Goal: Task Accomplishment & Management: Use online tool/utility

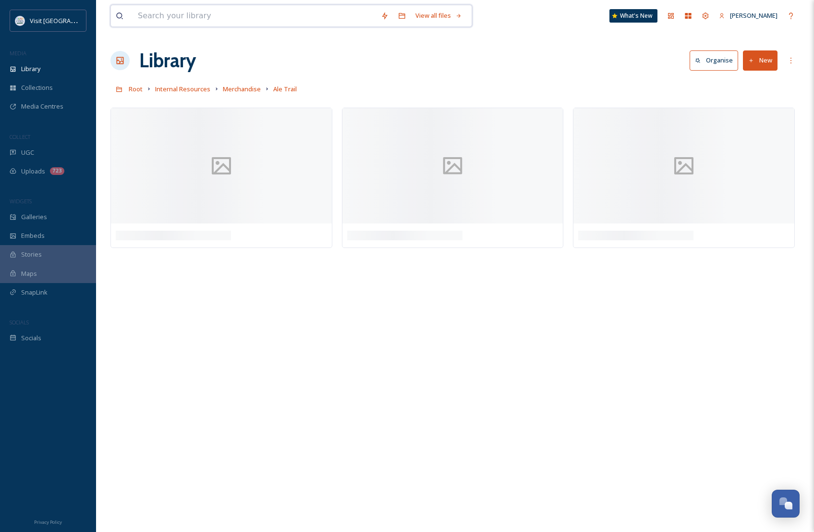
click at [170, 23] on input at bounding box center [254, 15] width 243 height 21
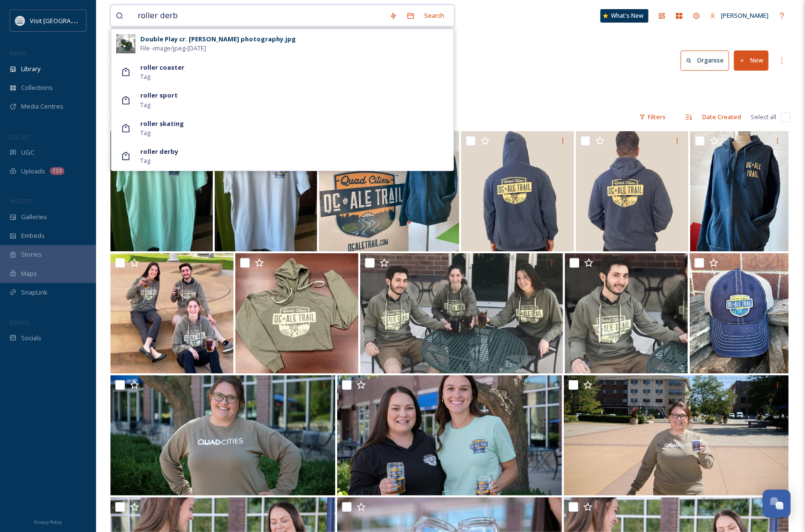
type input "roller derby"
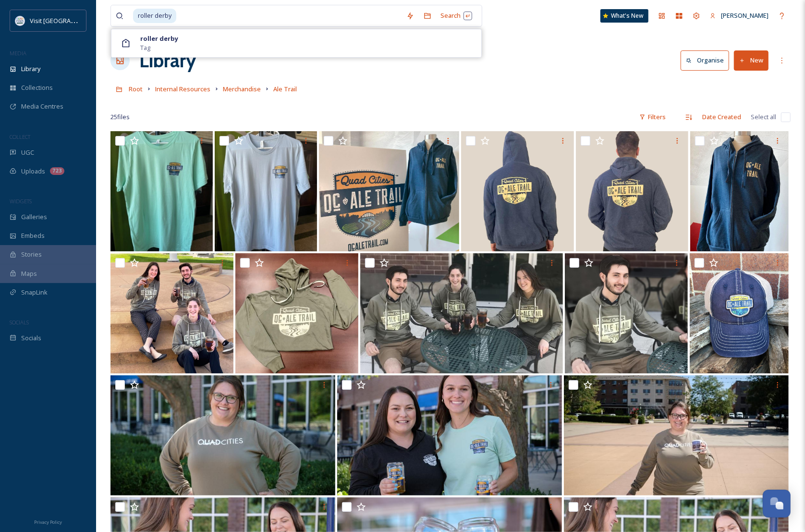
click at [23, 394] on div at bounding box center [48, 428] width 96 height 163
click at [37, 70] on span "Library" at bounding box center [30, 68] width 19 height 9
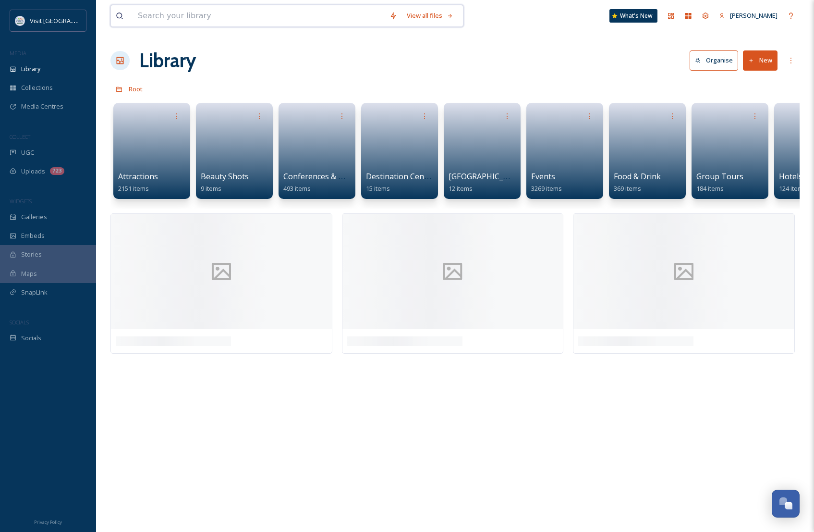
click at [171, 15] on input at bounding box center [259, 15] width 252 height 21
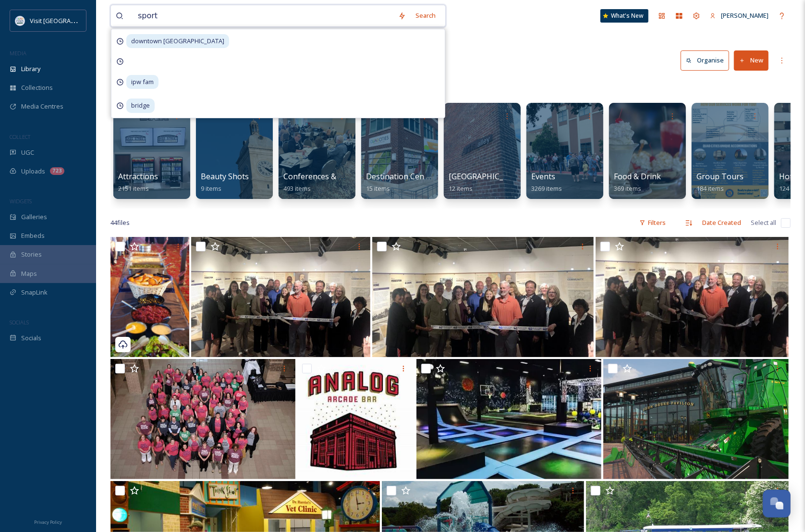
type input "sports"
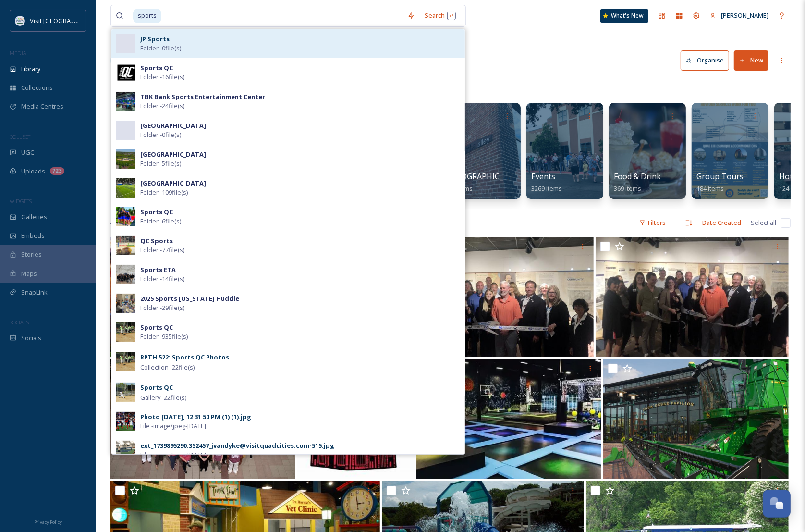
click at [178, 44] on span "Folder - 0 file(s)" at bounding box center [160, 48] width 41 height 9
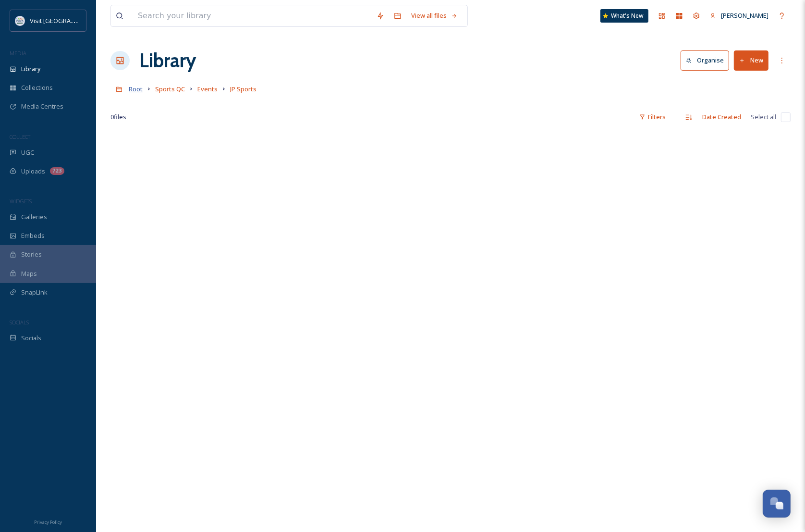
click at [132, 90] on span "Root" at bounding box center [136, 89] width 14 height 9
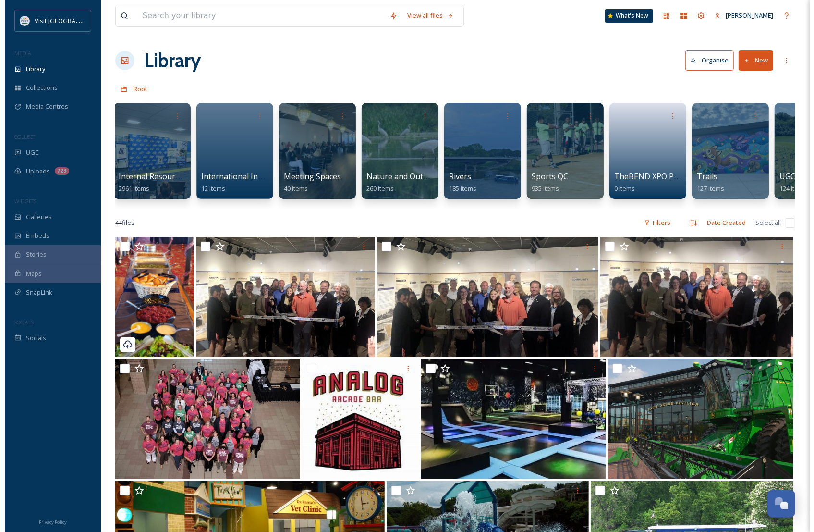
scroll to position [0, 807]
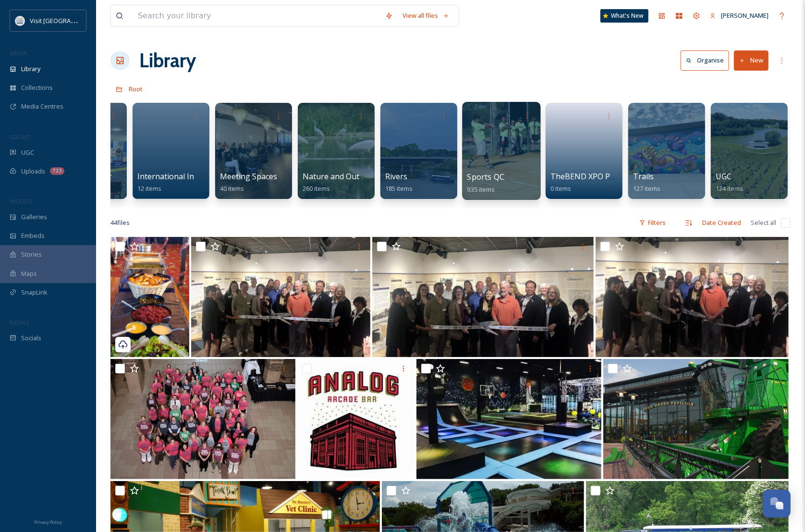
click at [508, 138] on div at bounding box center [501, 151] width 78 height 98
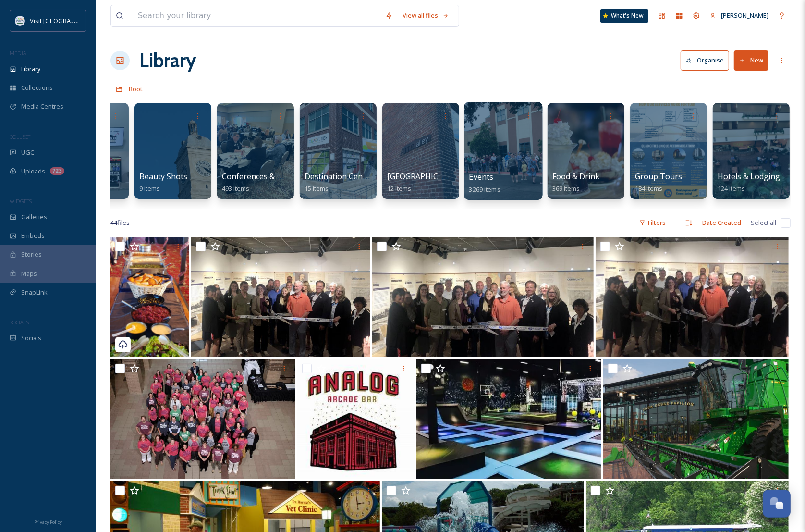
scroll to position [0, 65]
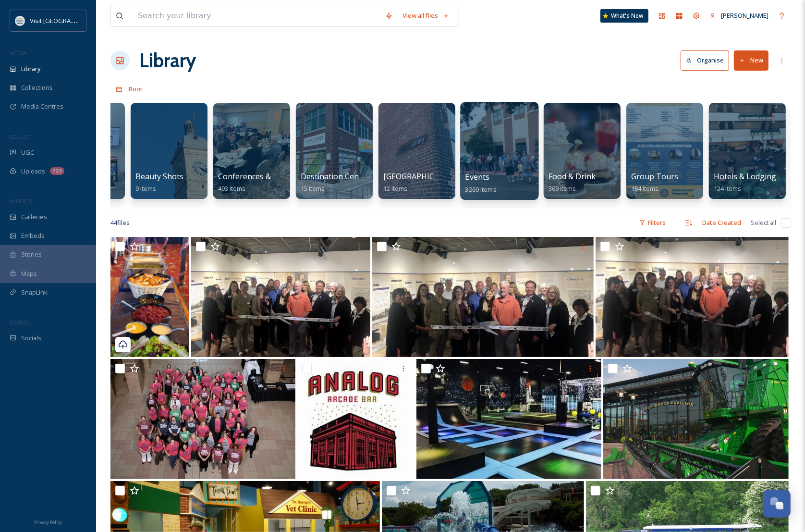
click at [503, 137] on div at bounding box center [499, 151] width 78 height 98
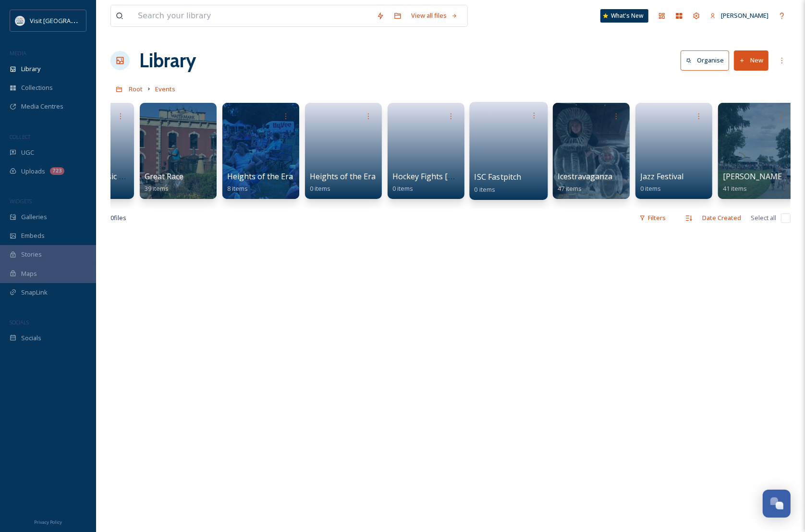
scroll to position [0, 1621]
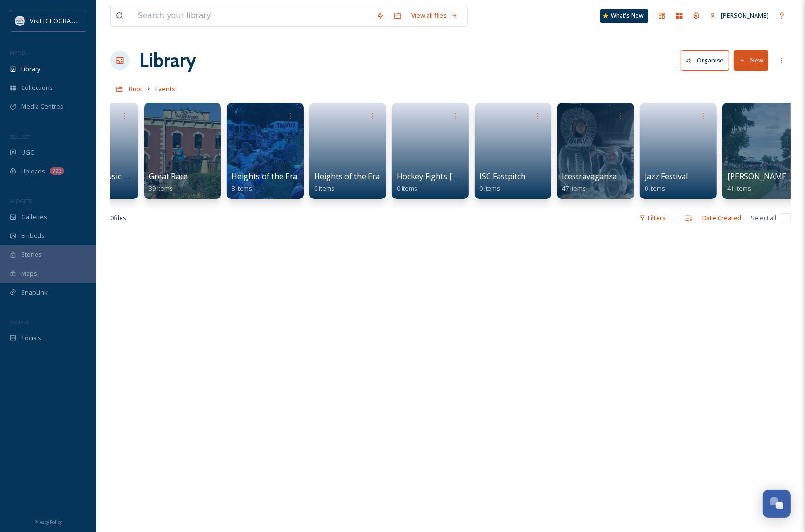
click at [740, 61] on icon at bounding box center [742, 61] width 6 height 6
click at [735, 85] on span "File Upload" at bounding box center [747, 82] width 32 height 9
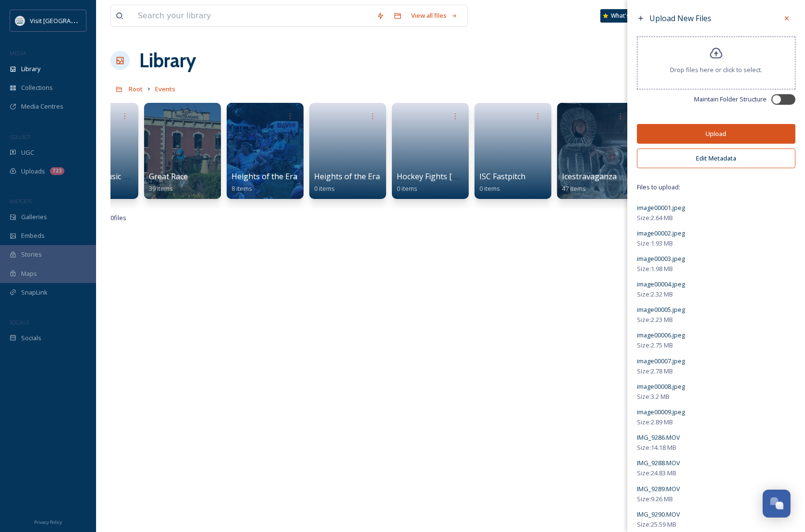
click at [703, 127] on button "Upload" at bounding box center [716, 134] width 158 height 20
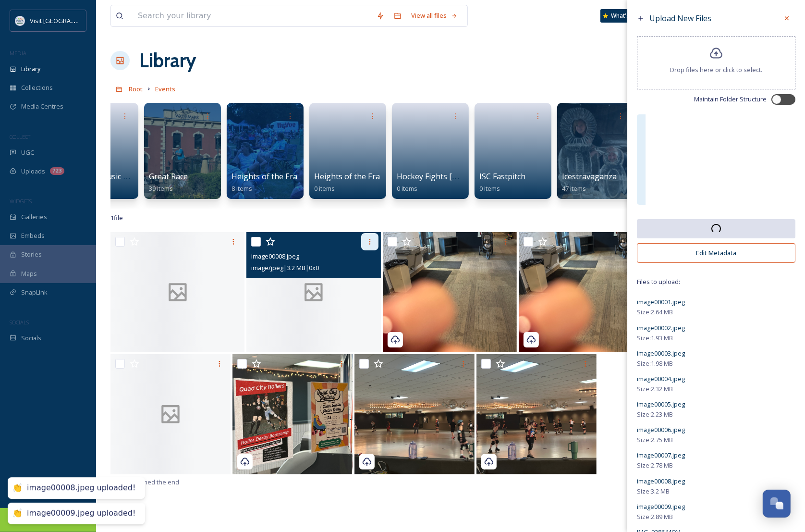
click at [231, 245] on icon at bounding box center [234, 242] width 8 height 8
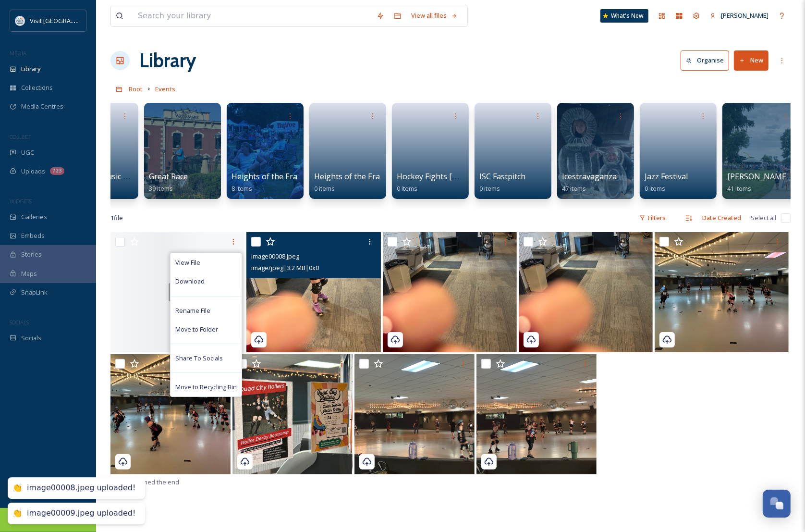
click at [726, 398] on div at bounding box center [450, 415] width 680 height 122
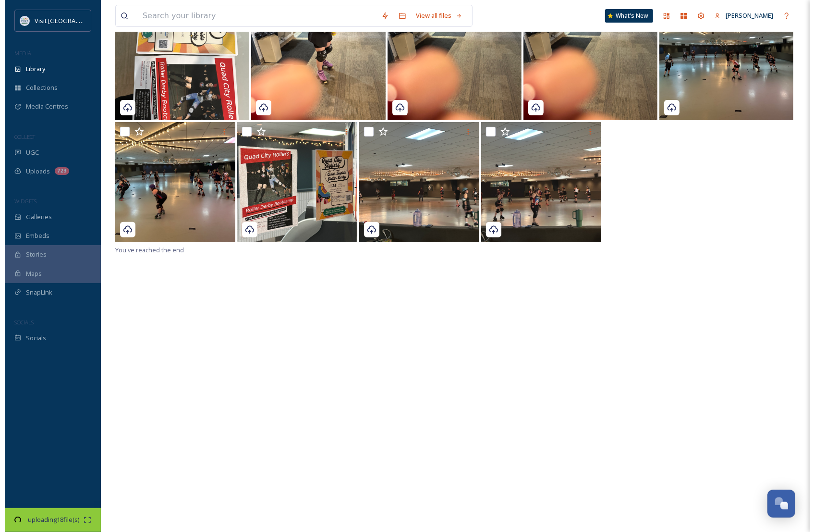
scroll to position [61, 0]
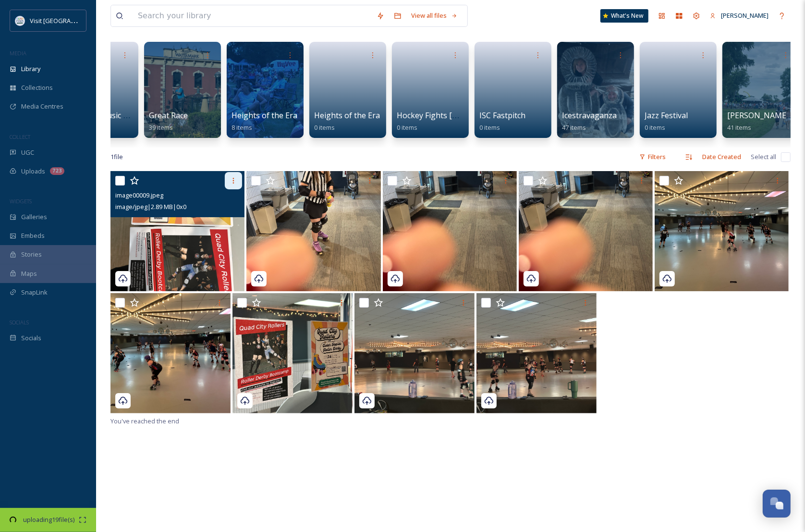
click at [236, 184] on icon at bounding box center [234, 181] width 8 height 8
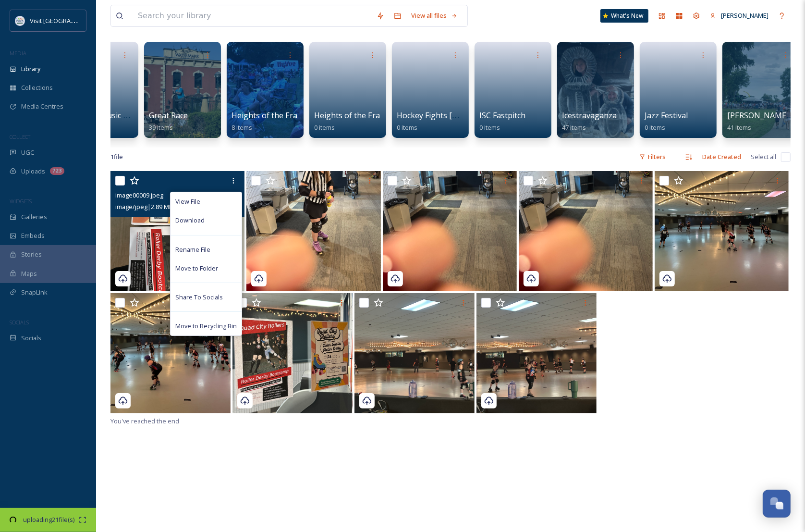
click at [125, 189] on div "View File Download Rename File Move to Folder Share To Socials Move to Recyclin…" at bounding box center [178, 180] width 127 height 17
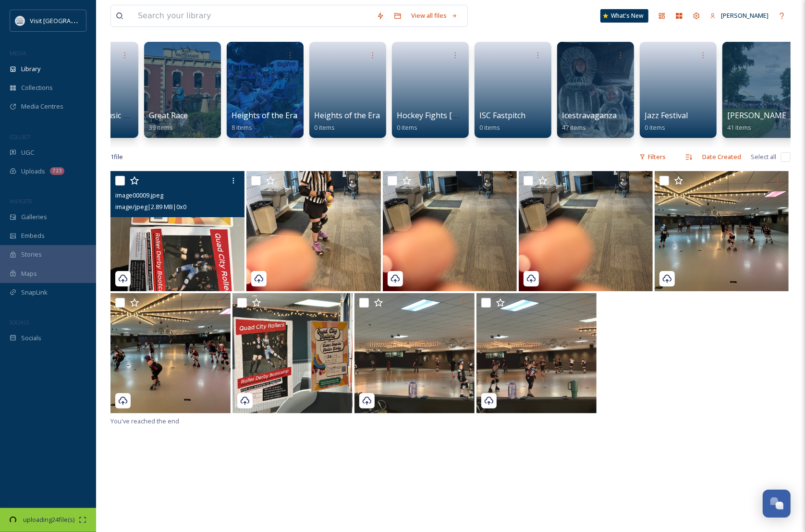
drag, startPoint x: 125, startPoint y: 191, endPoint x: 121, endPoint y: 190, distance: 4.9
click at [121, 185] on input "checkbox" at bounding box center [120, 181] width 10 height 10
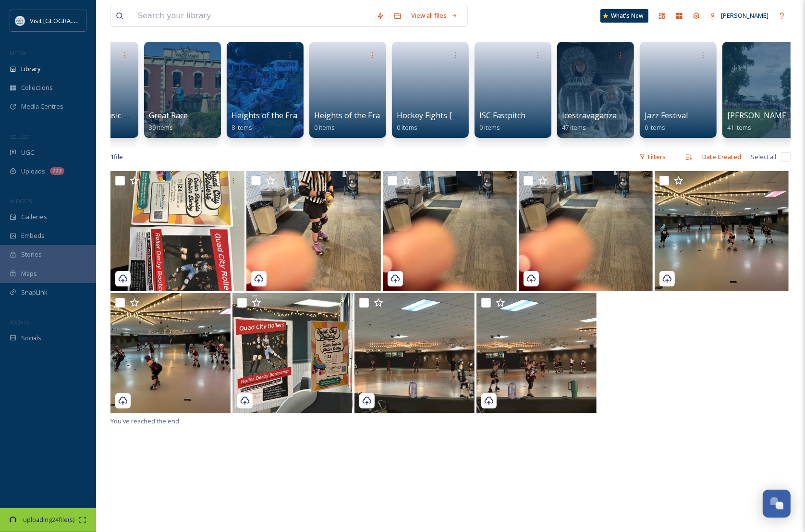
drag, startPoint x: 121, startPoint y: 190, endPoint x: 121, endPoint y: 183, distance: 6.7
click at [121, 183] on div at bounding box center [178, 180] width 127 height 17
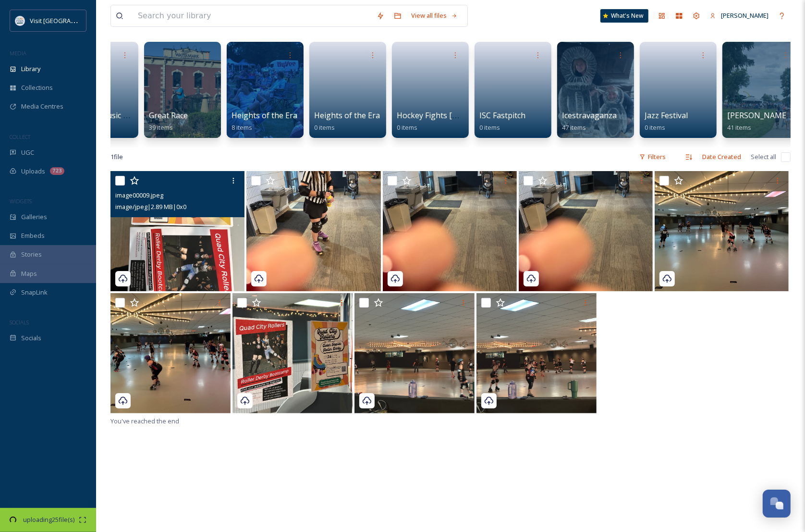
click at [117, 185] on input "checkbox" at bounding box center [120, 181] width 10 height 10
checkbox input "true"
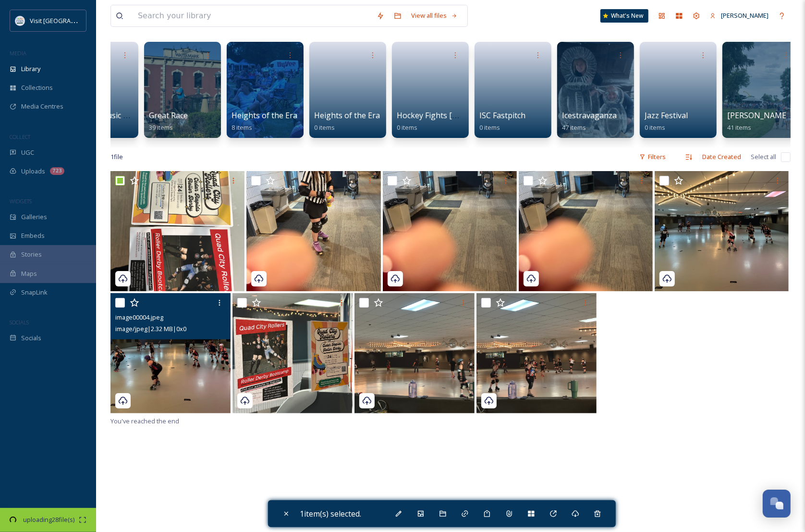
click at [120, 307] on input "checkbox" at bounding box center [120, 303] width 10 height 10
checkbox input "true"
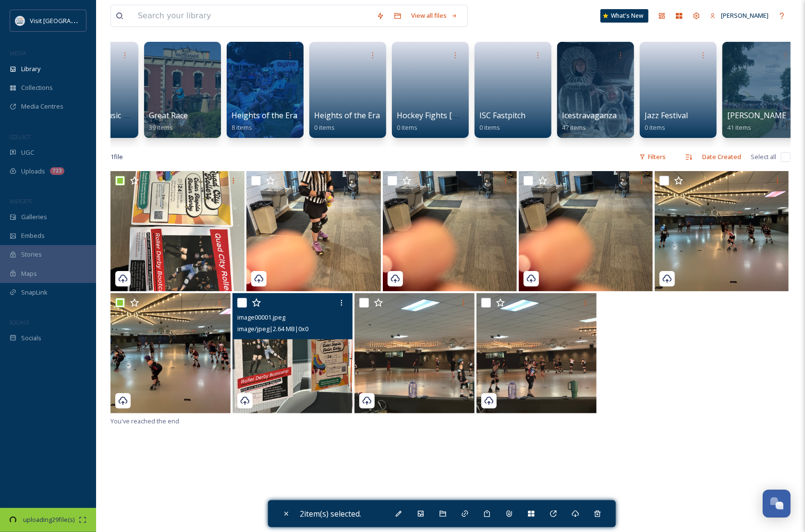
click at [238, 307] on input "checkbox" at bounding box center [242, 303] width 10 height 10
checkbox input "true"
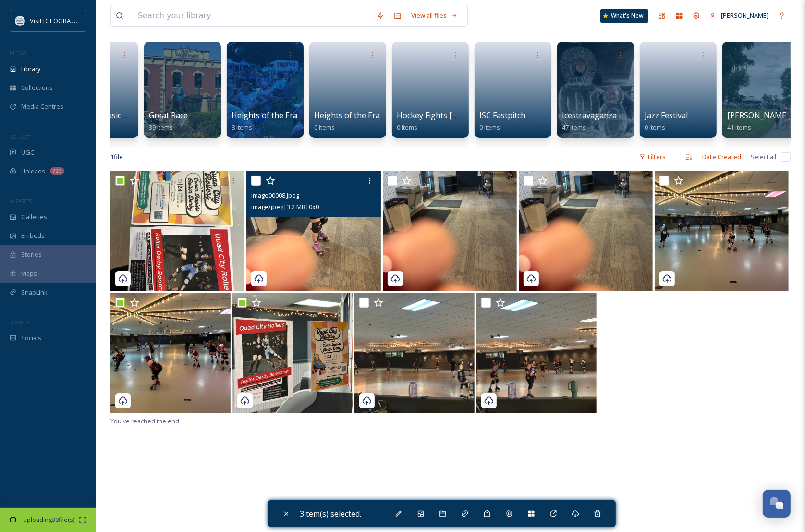
drag, startPoint x: 256, startPoint y: 191, endPoint x: 404, endPoint y: 186, distance: 148.0
click at [258, 185] on input "checkbox" at bounding box center [256, 181] width 10 height 10
checkbox input "true"
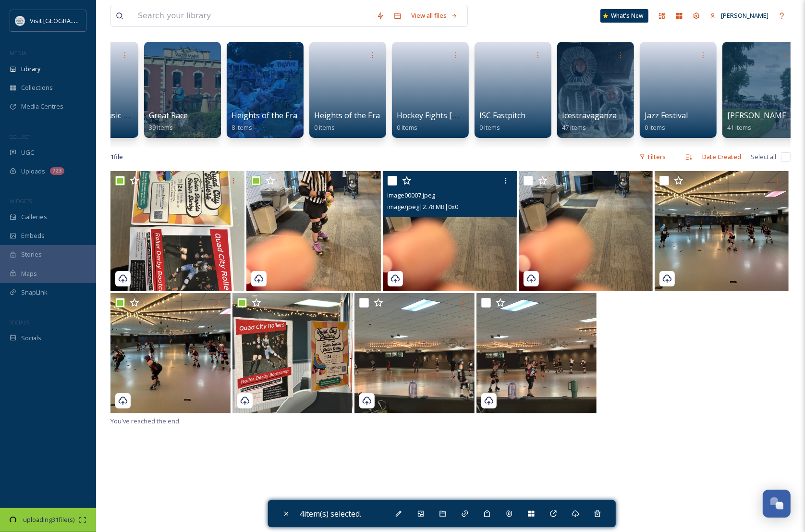
click at [394, 185] on input "checkbox" at bounding box center [393, 181] width 10 height 10
checkbox input "true"
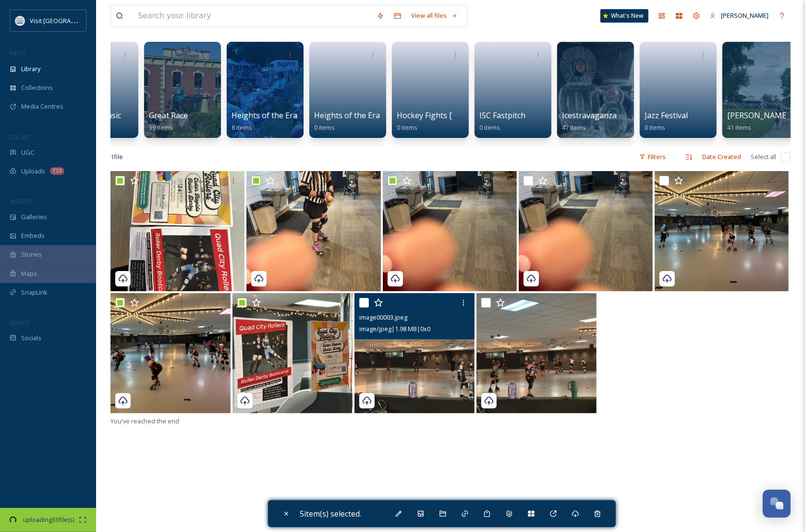
click at [359, 307] on input "checkbox" at bounding box center [364, 303] width 10 height 10
checkbox input "true"
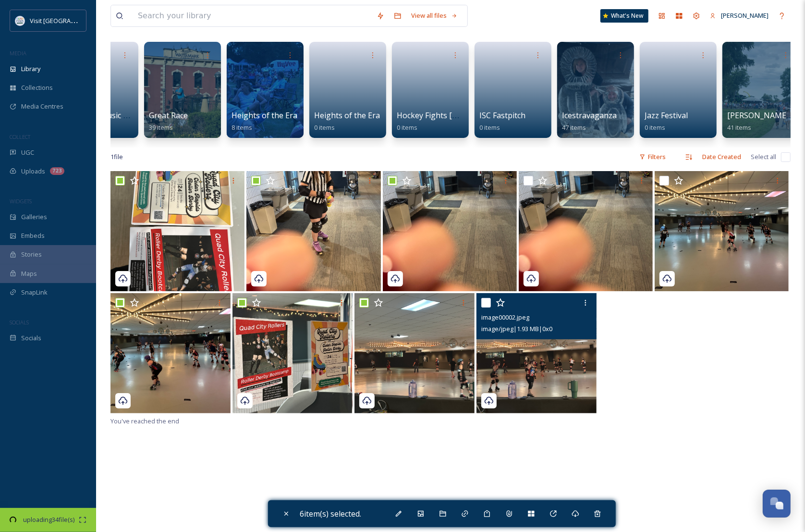
click at [486, 307] on input "checkbox" at bounding box center [486, 303] width 10 height 10
checkbox input "true"
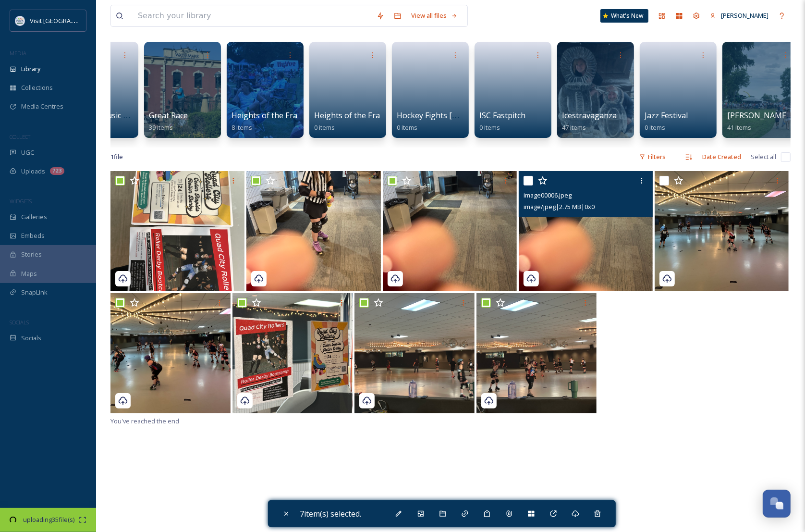
drag, startPoint x: 527, startPoint y: 189, endPoint x: 651, endPoint y: 185, distance: 123.9
click at [530, 185] on input "checkbox" at bounding box center [528, 181] width 10 height 10
checkbox input "true"
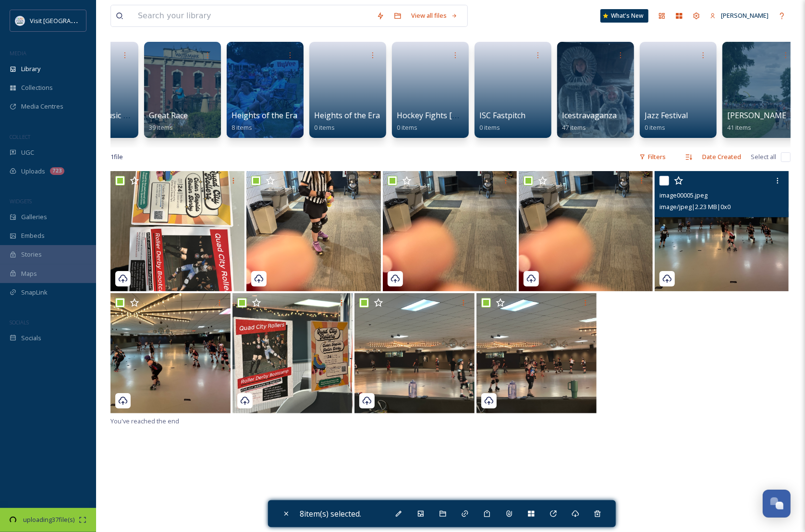
click at [661, 185] on input "checkbox" at bounding box center [664, 181] width 10 height 10
checkbox input "true"
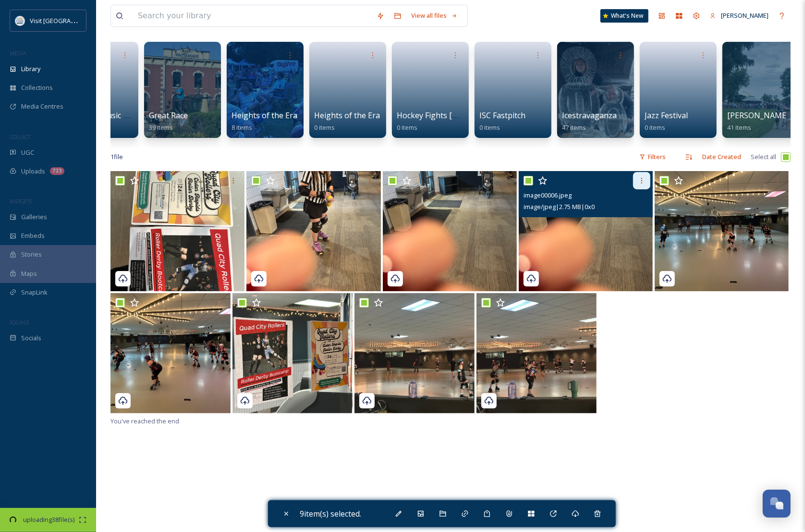
click at [644, 184] on icon at bounding box center [642, 181] width 8 height 8
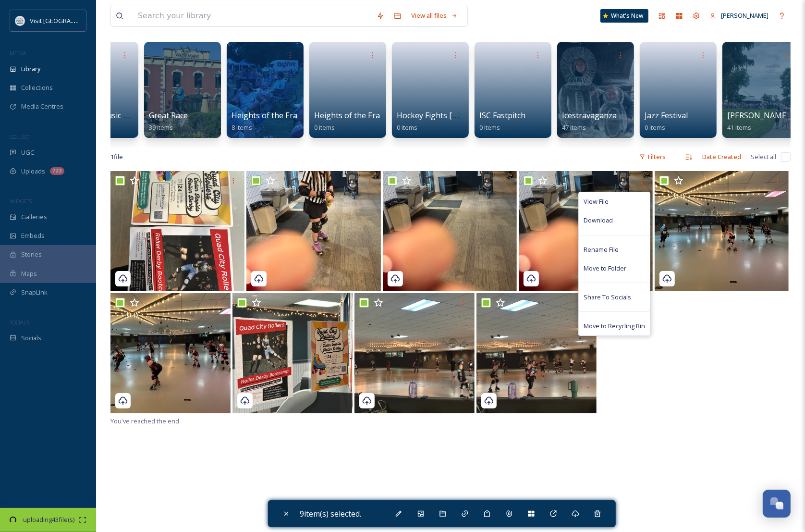
checkbox input "false"
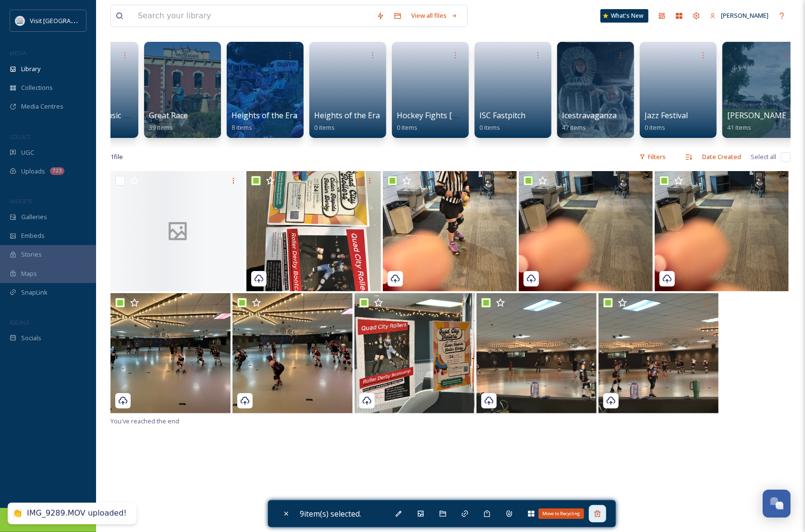
click at [600, 512] on icon at bounding box center [597, 513] width 6 height 6
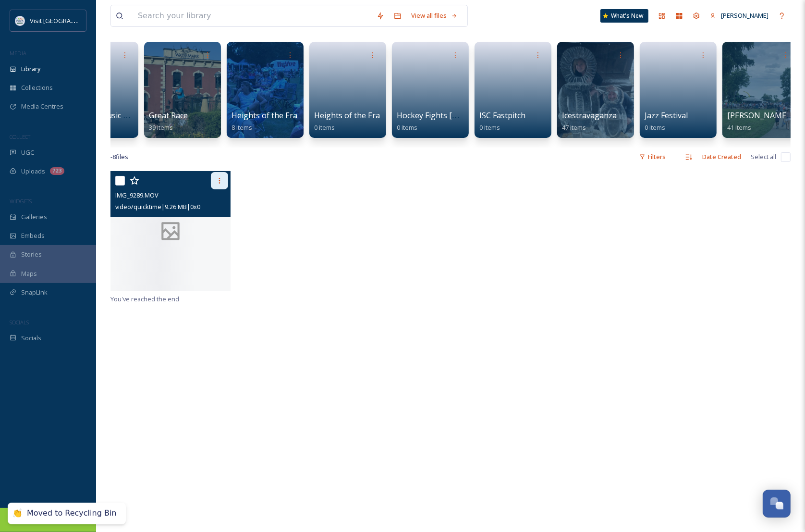
click at [217, 184] on icon at bounding box center [220, 181] width 8 height 8
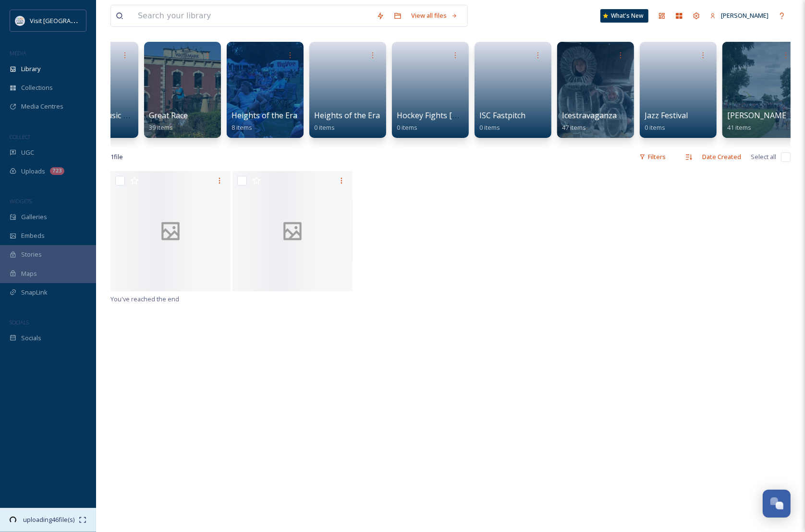
click at [33, 527] on div "uploading 46 file(s) 07:58 remaining" at bounding box center [48, 520] width 96 height 24
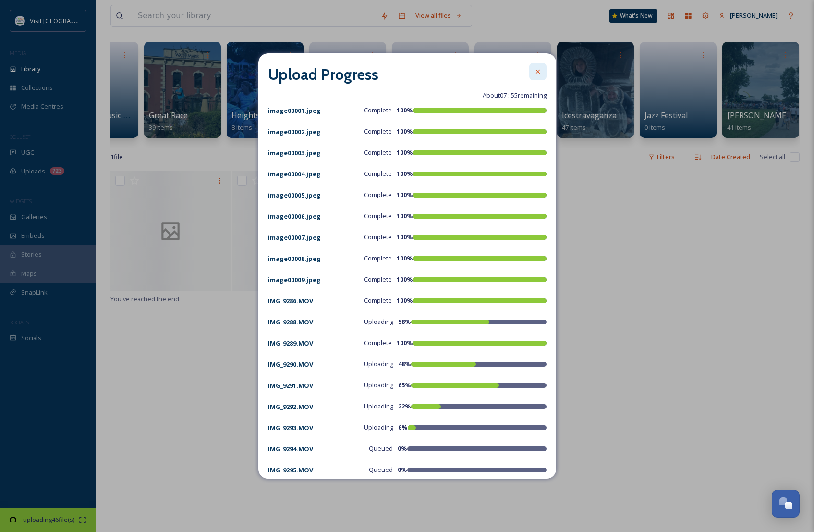
click at [534, 71] on icon at bounding box center [538, 72] width 8 height 8
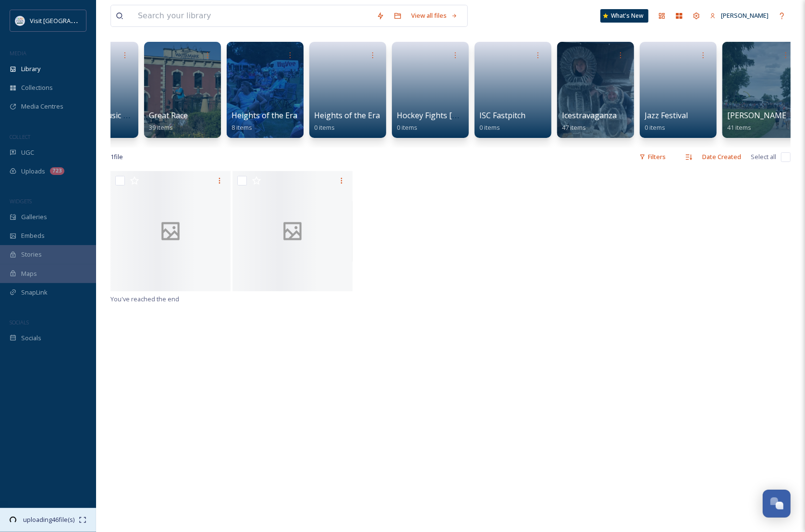
click at [52, 520] on span "uploading 46 file(s)" at bounding box center [49, 519] width 60 height 9
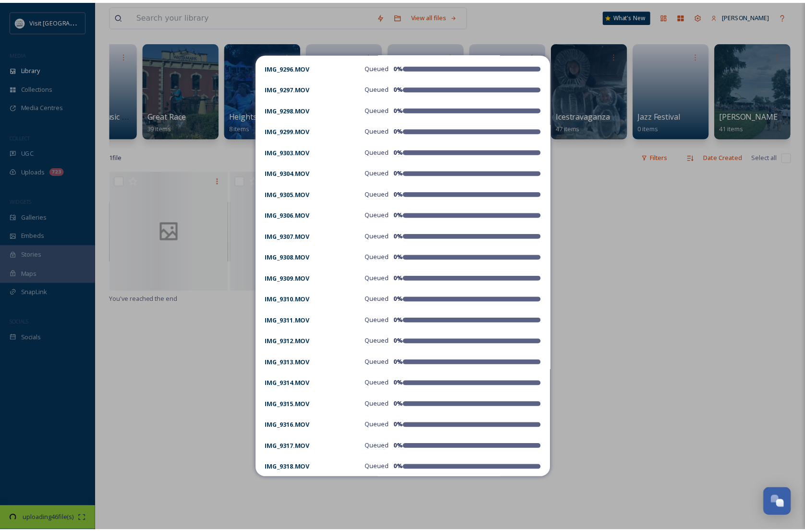
scroll to position [0, 0]
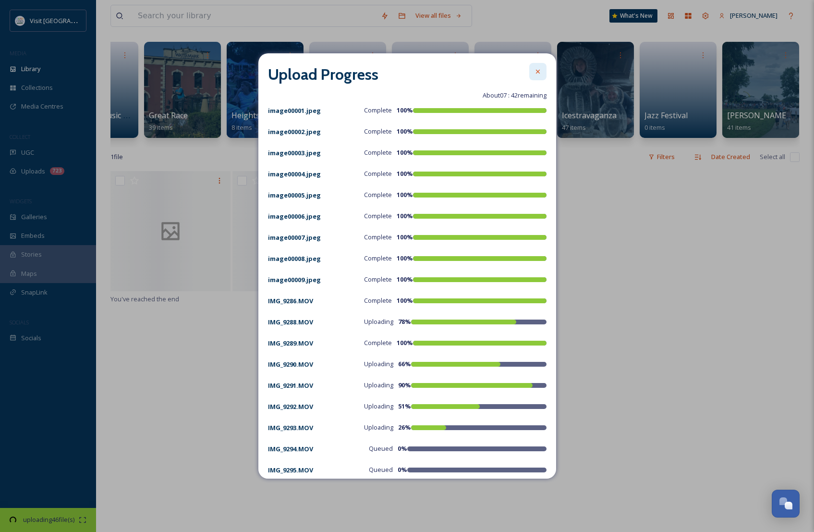
click at [534, 70] on icon at bounding box center [538, 72] width 8 height 8
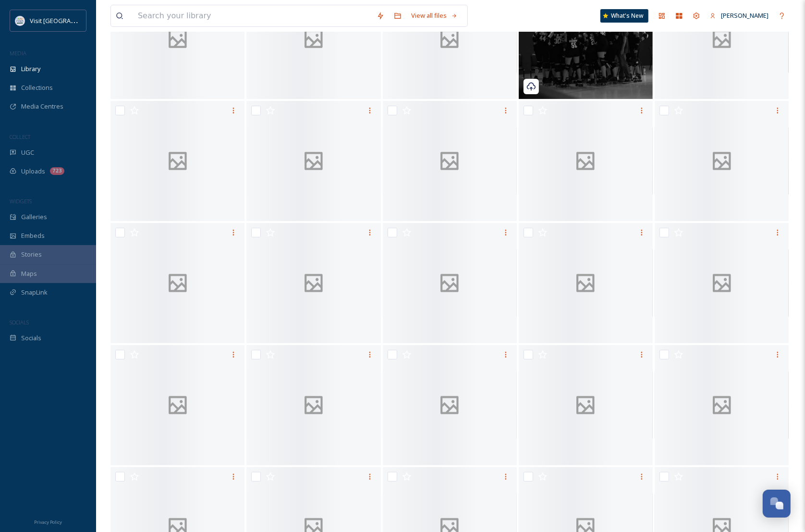
scroll to position [36, 0]
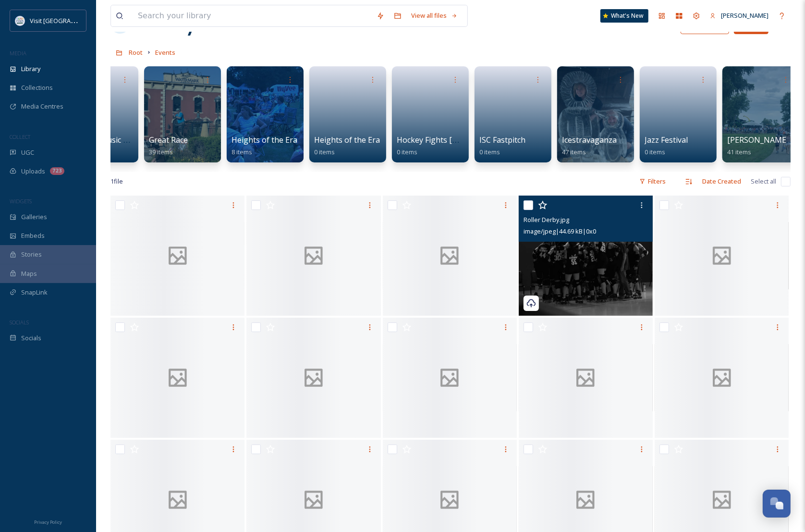
click at [555, 277] on img at bounding box center [586, 255] width 134 height 120
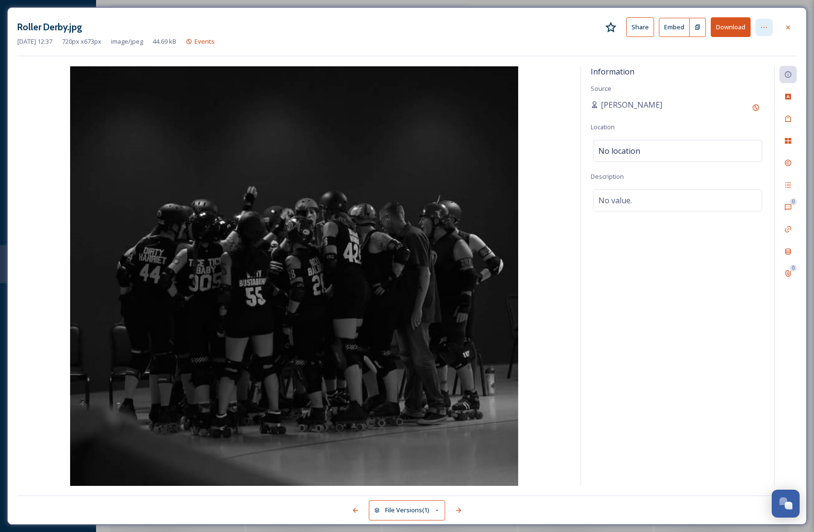
click at [763, 31] on icon at bounding box center [764, 28] width 8 height 8
click at [766, 25] on icon at bounding box center [764, 28] width 8 height 8
click at [790, 24] on icon at bounding box center [788, 28] width 8 height 8
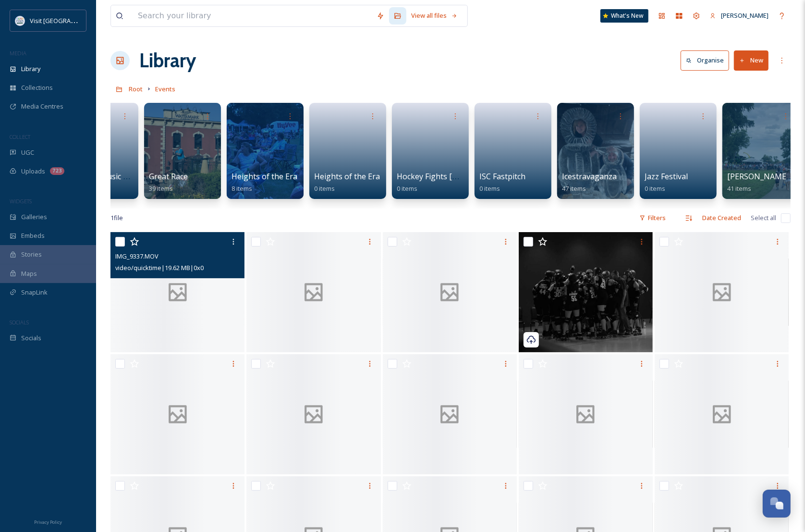
click at [119, 246] on input "checkbox" at bounding box center [120, 242] width 10 height 10
checkbox input "true"
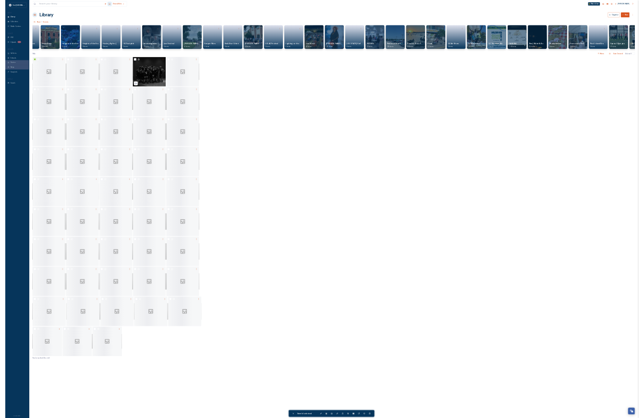
scroll to position [0, 1621]
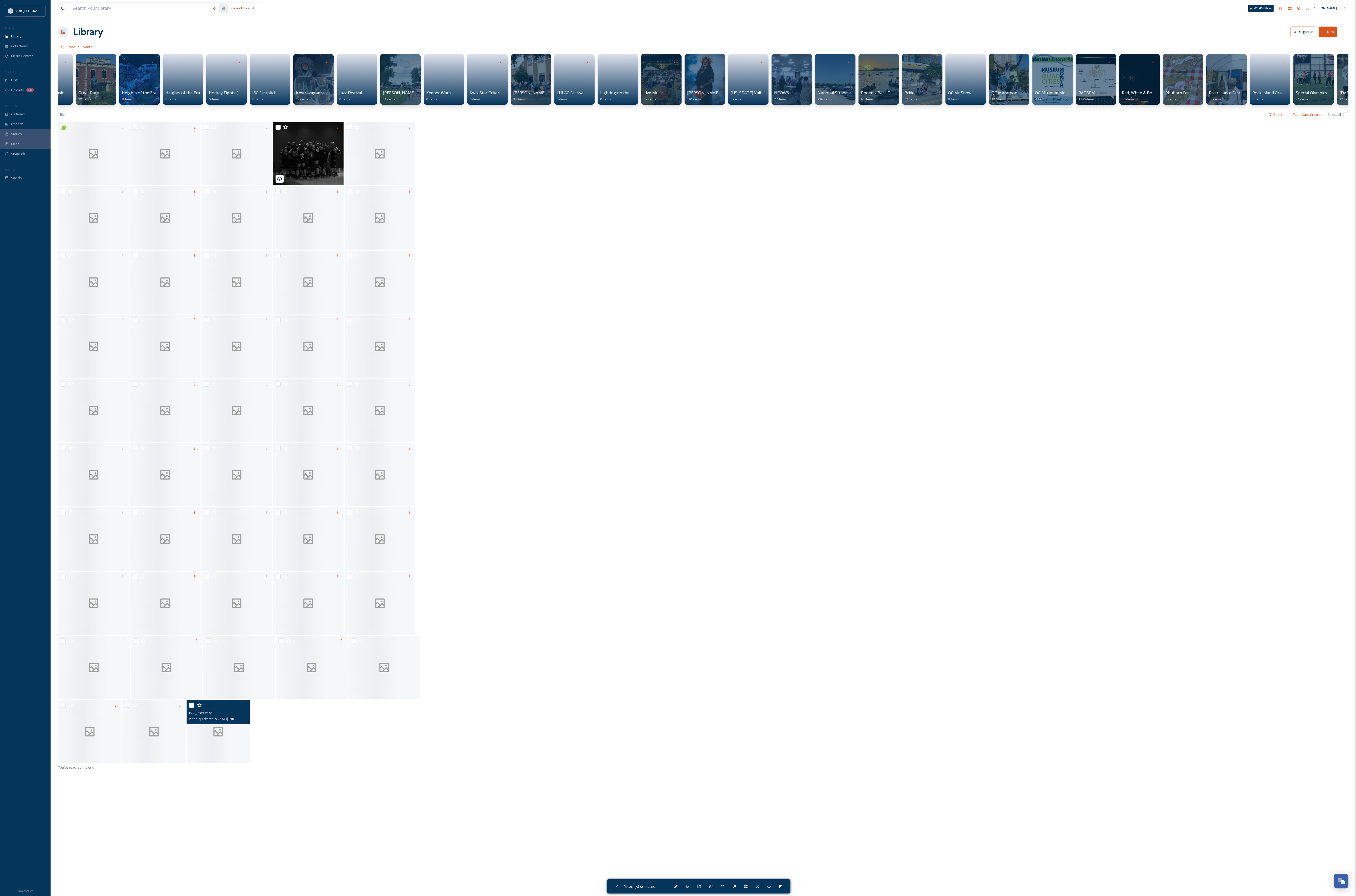
click at [193, 280] on input "checkbox" at bounding box center [192, 705] width 5 height 5
checkbox input "true"
click at [133, 130] on input "checkbox" at bounding box center [135, 127] width 5 height 5
checkbox input "true"
click at [128, 280] on input "checkbox" at bounding box center [127, 705] width 5 height 5
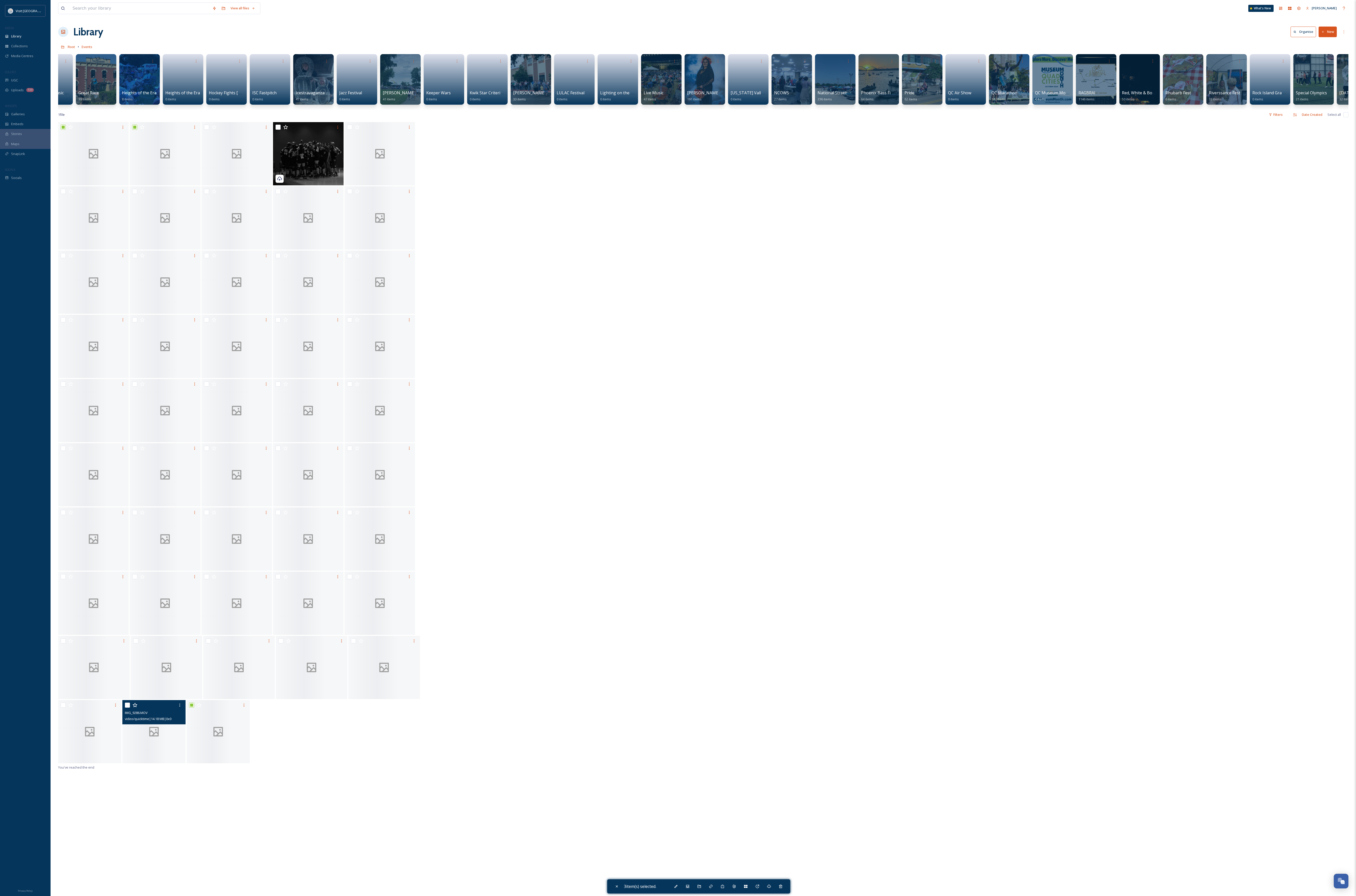
checkbox input "true"
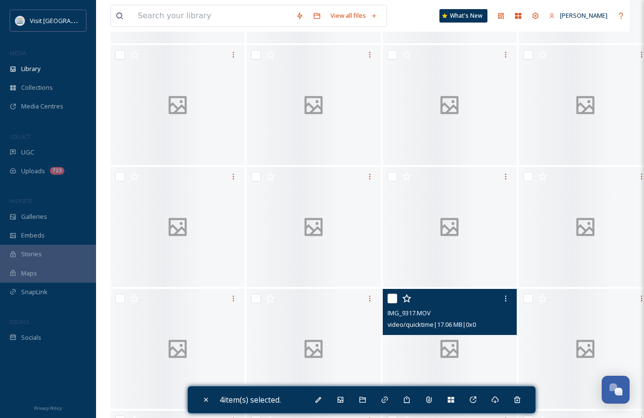
scroll to position [240, 0]
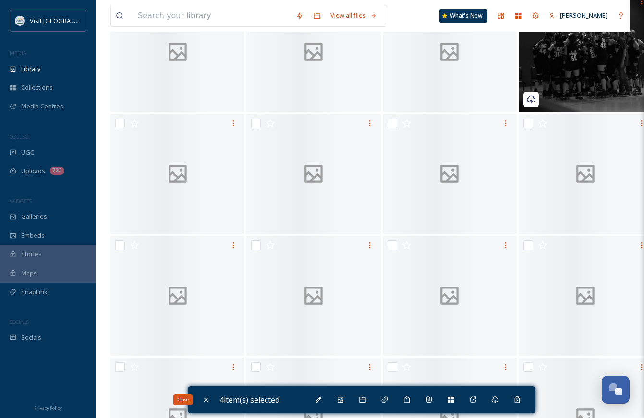
click at [207, 397] on icon at bounding box center [206, 400] width 8 height 8
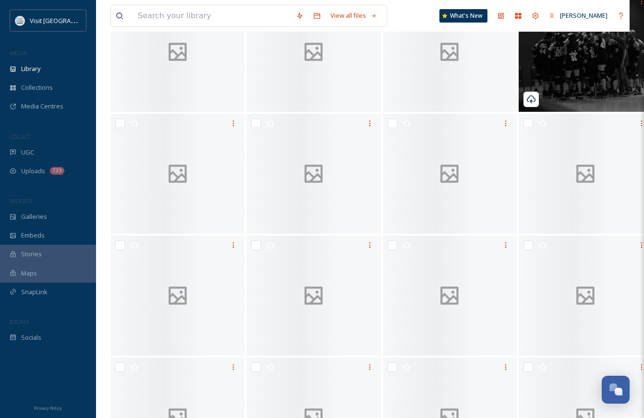
checkbox input "false"
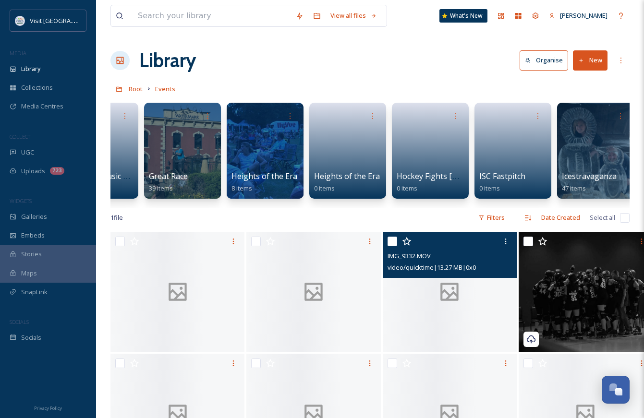
scroll to position [144, 0]
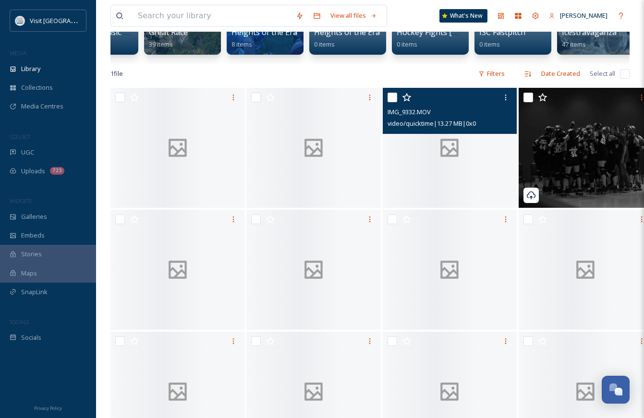
click at [412, 174] on div at bounding box center [450, 148] width 134 height 120
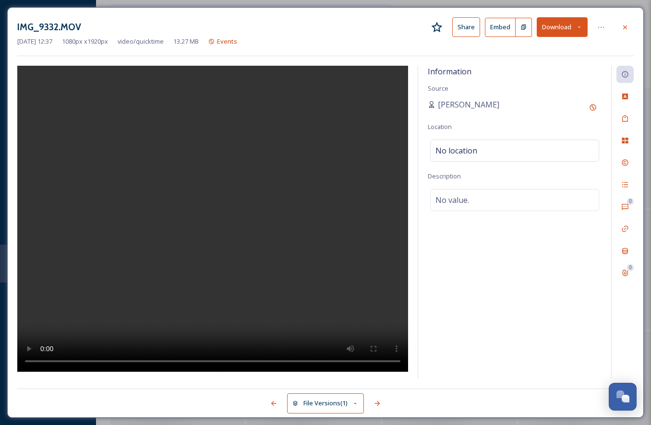
click at [628, 28] on icon at bounding box center [625, 28] width 8 height 8
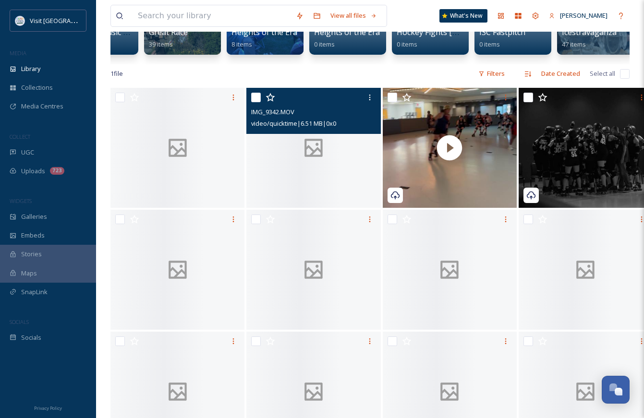
click at [305, 177] on div at bounding box center [313, 148] width 134 height 120
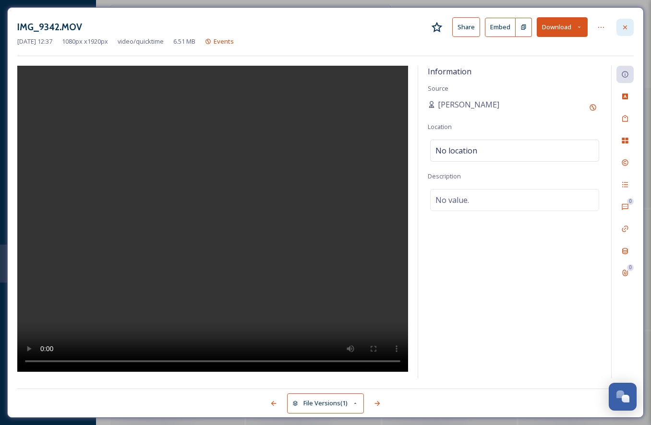
click at [629, 27] on div at bounding box center [625, 27] width 17 height 17
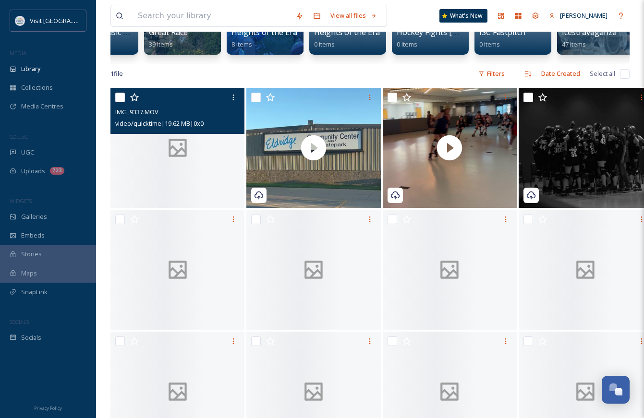
click at [139, 183] on div at bounding box center [177, 148] width 134 height 120
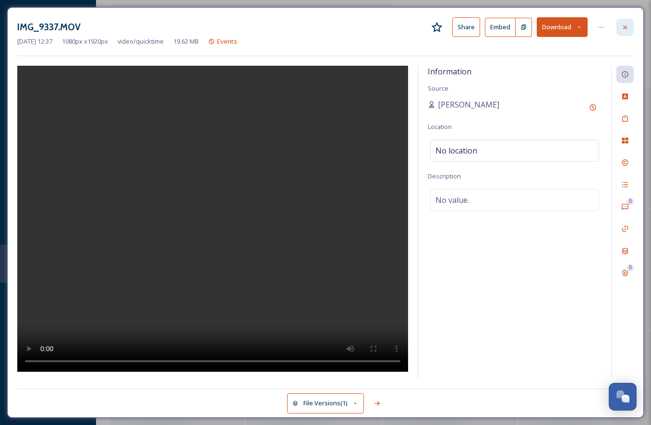
click at [625, 26] on icon at bounding box center [625, 28] width 8 height 8
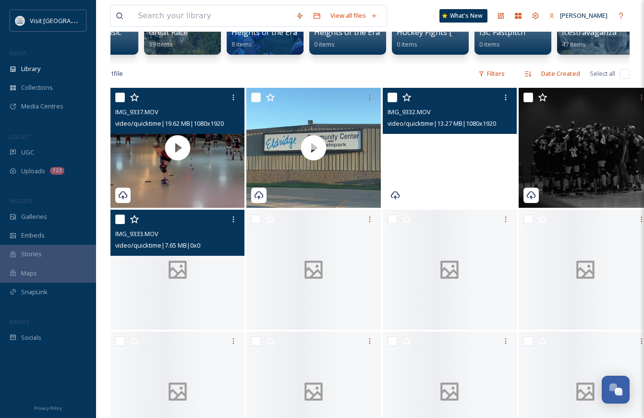
click at [198, 297] on div at bounding box center [177, 270] width 134 height 120
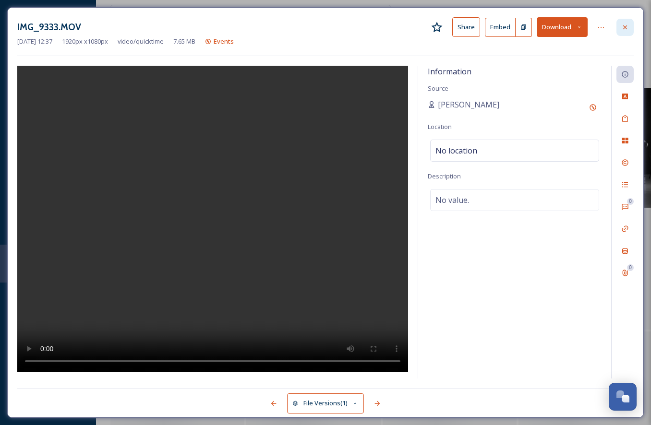
click at [624, 27] on icon at bounding box center [625, 28] width 8 height 8
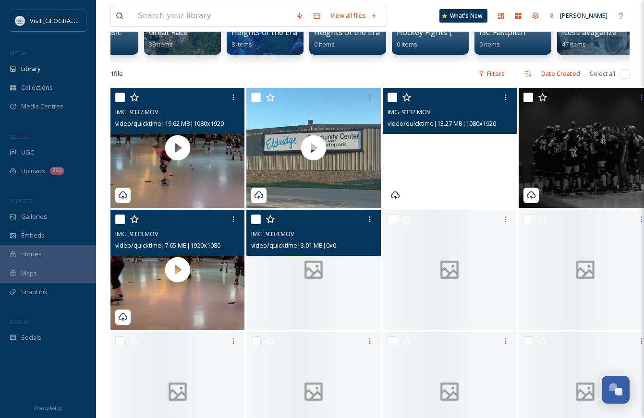
click at [317, 314] on div at bounding box center [313, 270] width 134 height 120
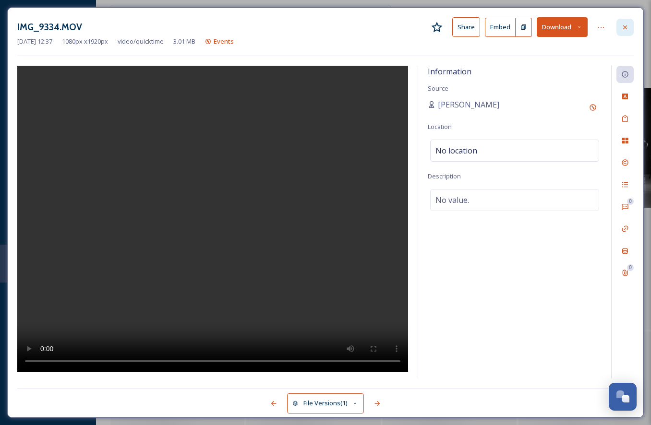
click at [622, 27] on icon at bounding box center [625, 28] width 8 height 8
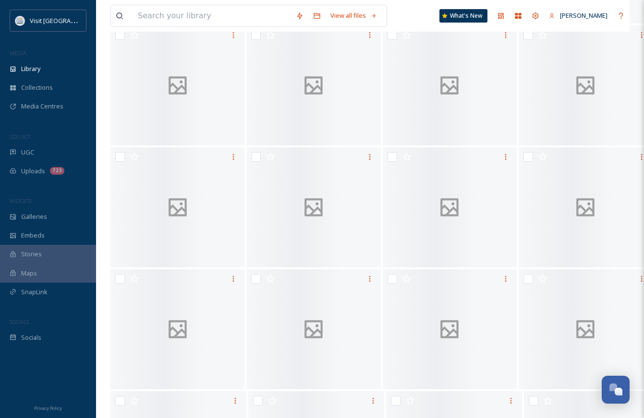
scroll to position [1052, 0]
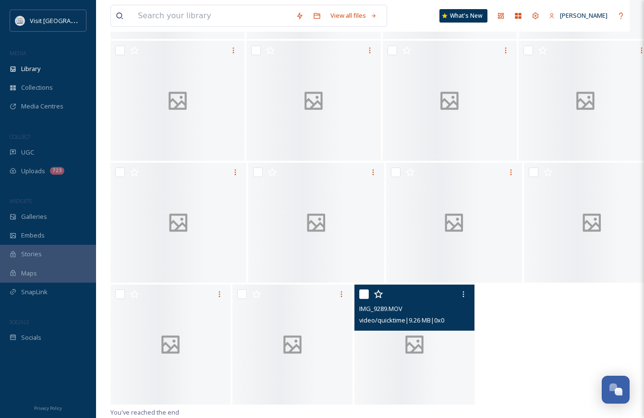
drag, startPoint x: 368, startPoint y: 293, endPoint x: 320, endPoint y: 294, distance: 48.5
click at [365, 295] on input "checkbox" at bounding box center [364, 295] width 10 height 10
checkbox input "true"
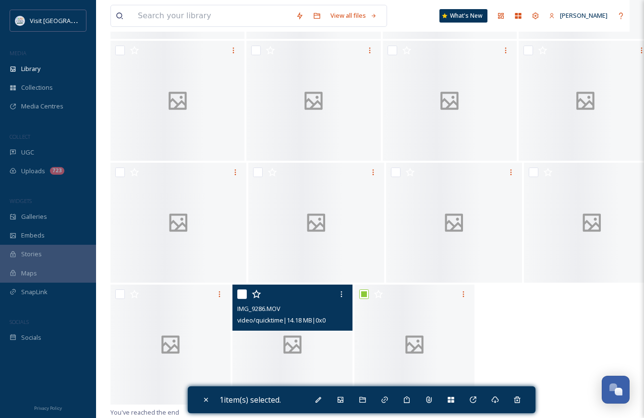
click at [233, 295] on div "IMG_9286.MOV video/quicktime | 14.18 MB | 0 x 0" at bounding box center [292, 308] width 120 height 46
click at [237, 292] on div "IMG_9286.MOV video/quicktime | 14.18 MB | 0 x 0" at bounding box center [292, 308] width 120 height 46
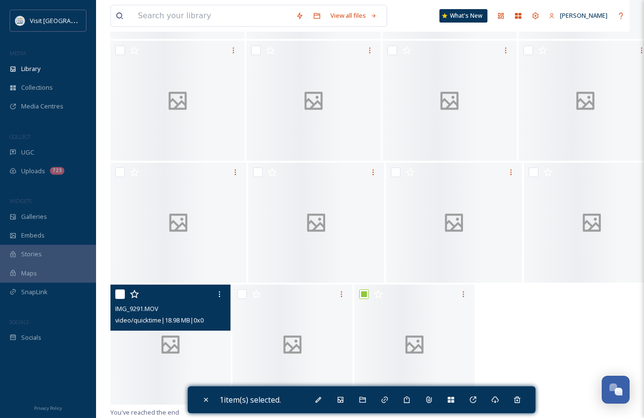
drag, startPoint x: 119, startPoint y: 293, endPoint x: 144, endPoint y: 285, distance: 26.6
click at [119, 292] on input "checkbox" at bounding box center [120, 295] width 10 height 10
checkbox input "true"
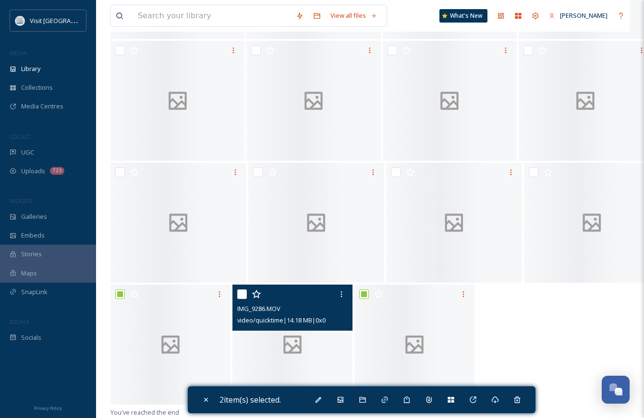
click at [246, 295] on input "checkbox" at bounding box center [242, 295] width 10 height 10
checkbox input "true"
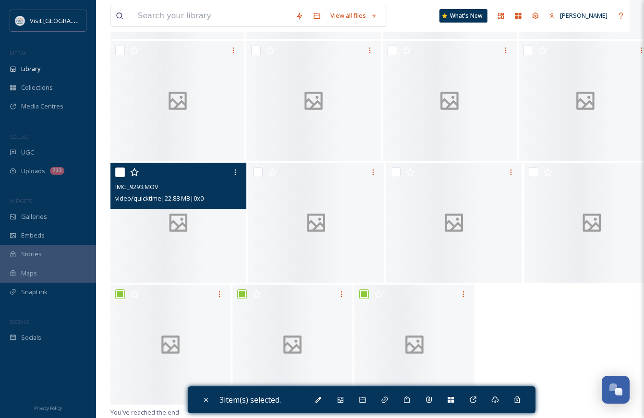
drag, startPoint x: 119, startPoint y: 170, endPoint x: 267, endPoint y: 174, distance: 148.0
click at [120, 170] on input "checkbox" at bounding box center [120, 173] width 10 height 10
checkbox input "true"
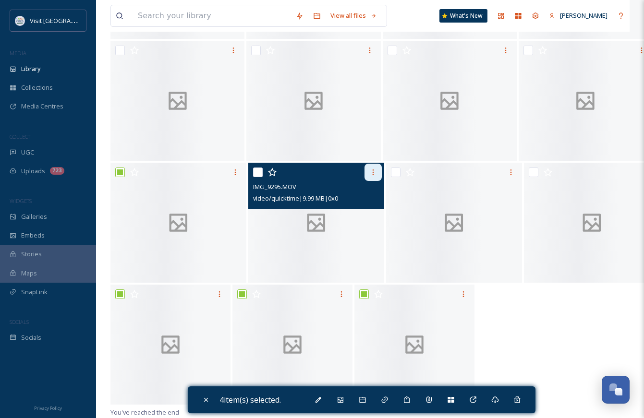
drag, startPoint x: 258, startPoint y: 175, endPoint x: 368, endPoint y: 174, distance: 109.5
click at [261, 175] on input "checkbox" at bounding box center [258, 173] width 10 height 10
checkbox input "true"
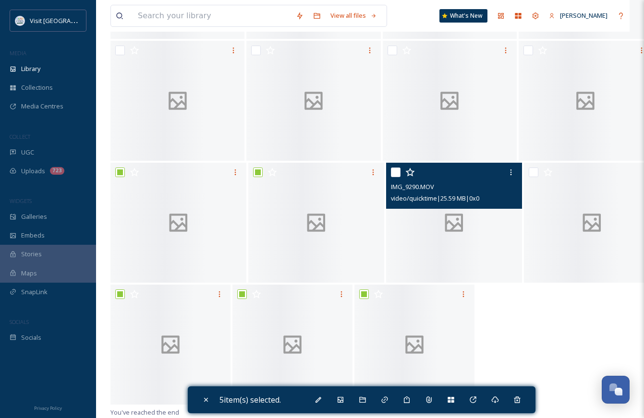
click at [397, 171] on input "checkbox" at bounding box center [396, 173] width 10 height 10
checkbox input "true"
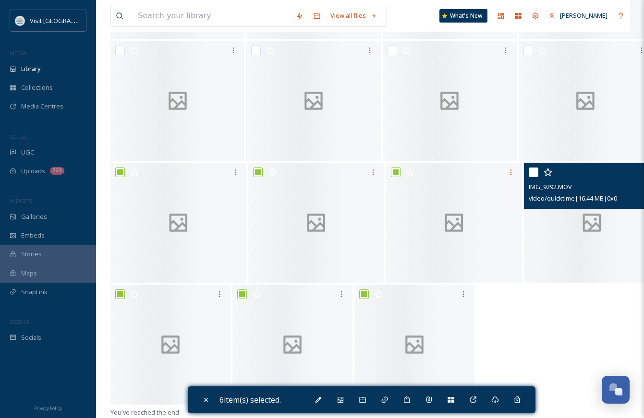
click at [528, 173] on div "IMG_9292.MOV video/quicktime | 16.44 MB | 0 x 0" at bounding box center [592, 186] width 136 height 46
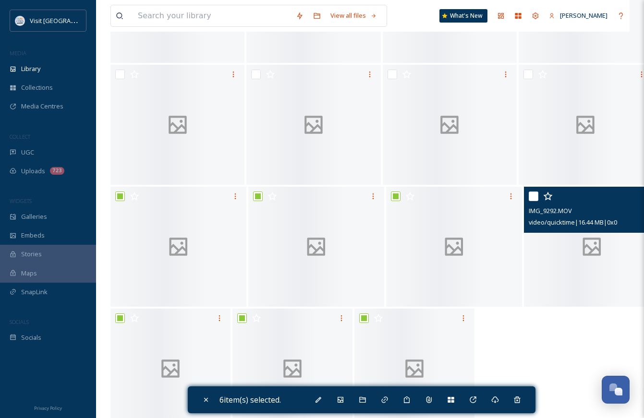
scroll to position [1004, 0]
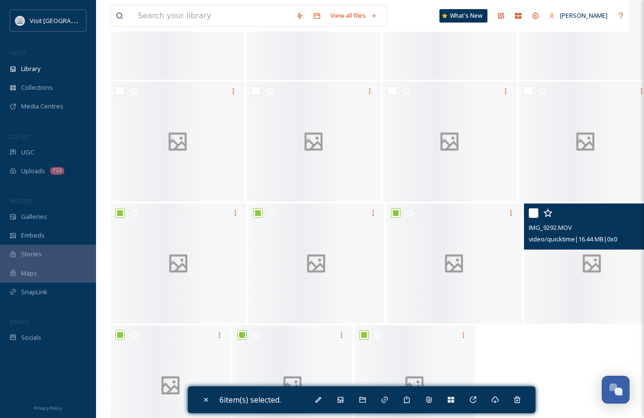
click at [536, 218] on input "checkbox" at bounding box center [534, 213] width 10 height 10
checkbox input "true"
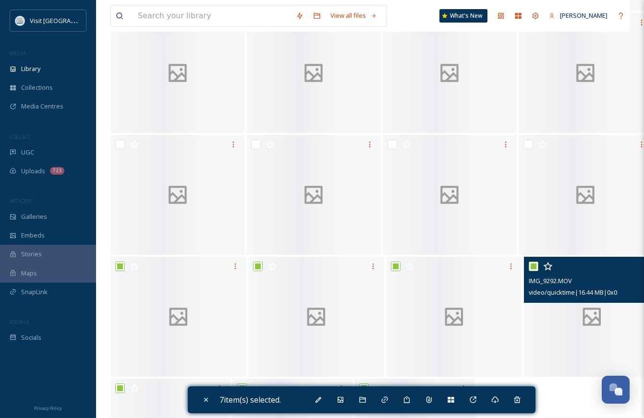
scroll to position [908, 0]
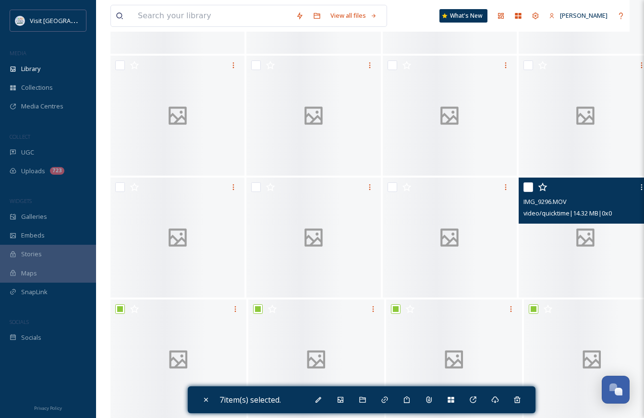
click at [527, 190] on input "checkbox" at bounding box center [528, 187] width 10 height 10
checkbox input "true"
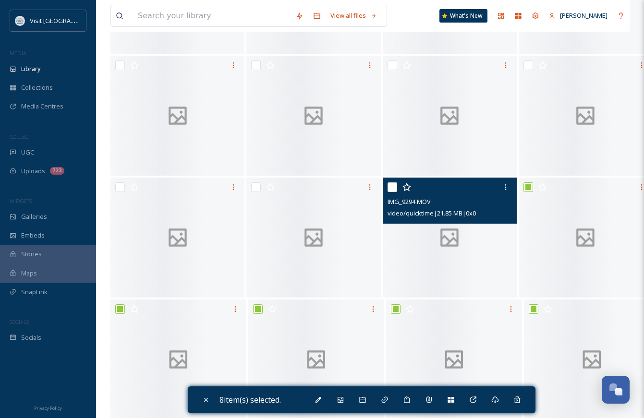
click at [396, 192] on input "checkbox" at bounding box center [393, 187] width 10 height 10
checkbox input "true"
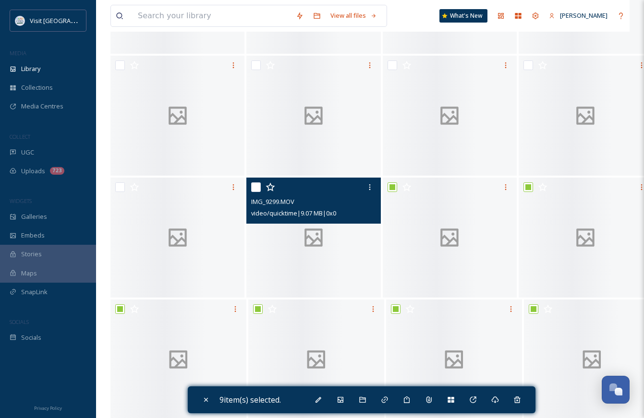
click at [252, 192] on input "checkbox" at bounding box center [256, 187] width 10 height 10
checkbox input "true"
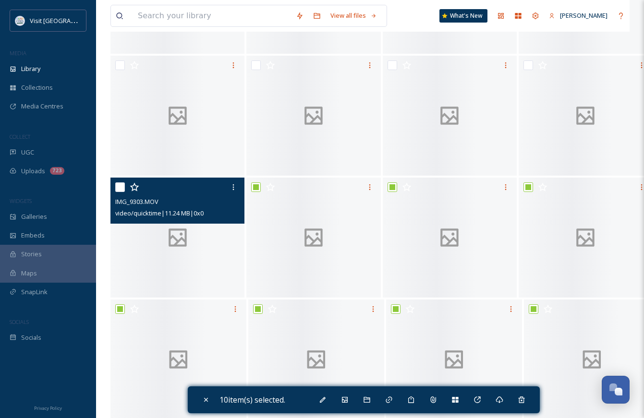
click at [122, 192] on input "checkbox" at bounding box center [120, 187] width 10 height 10
checkbox input "true"
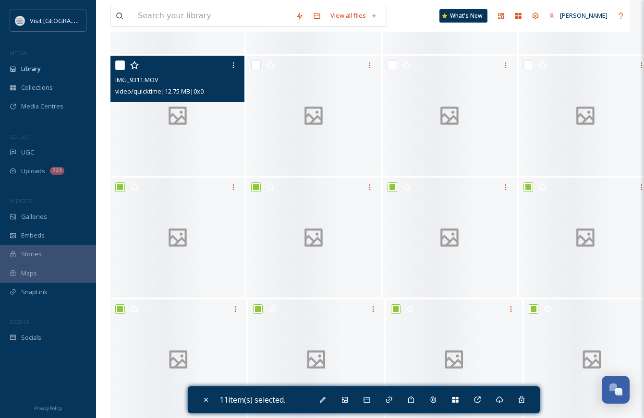
drag, startPoint x: 118, startPoint y: 70, endPoint x: 251, endPoint y: 62, distance: 133.2
click at [120, 69] on input "checkbox" at bounding box center [120, 66] width 10 height 10
checkbox input "true"
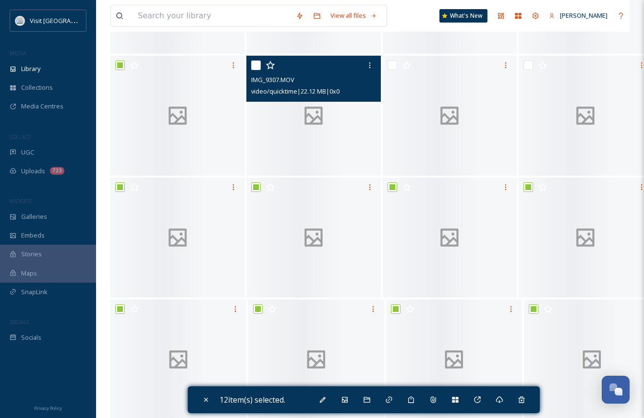
click at [253, 70] on input "checkbox" at bounding box center [256, 66] width 10 height 10
checkbox input "true"
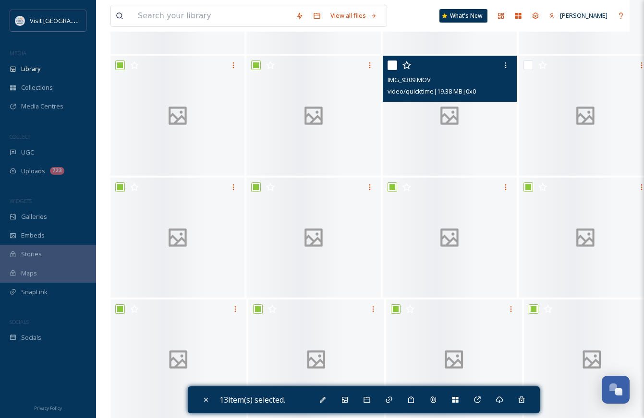
click at [392, 70] on input "checkbox" at bounding box center [393, 66] width 10 height 10
checkbox input "true"
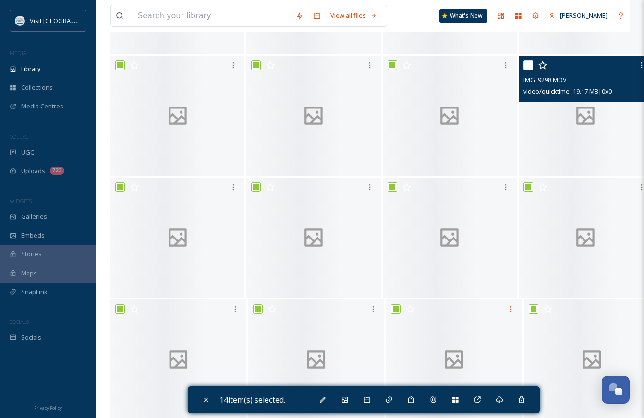
click at [526, 70] on input "checkbox" at bounding box center [528, 66] width 10 height 10
checkbox input "true"
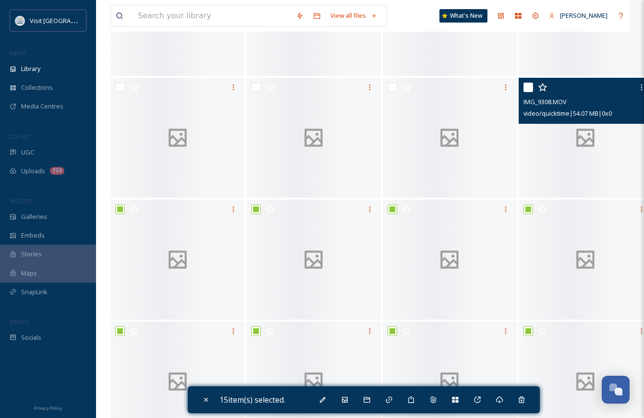
click at [527, 92] on input "checkbox" at bounding box center [528, 88] width 10 height 10
checkbox input "true"
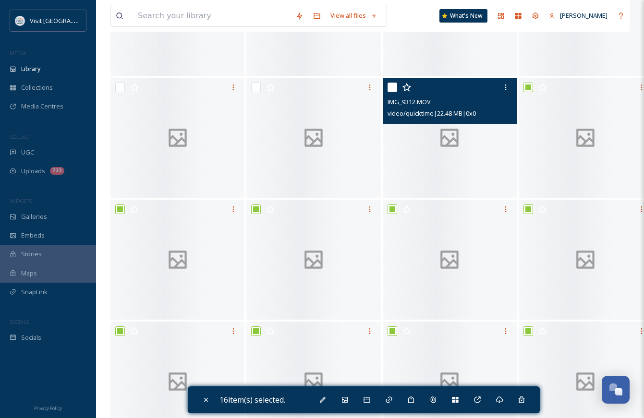
click at [390, 92] on input "checkbox" at bounding box center [393, 88] width 10 height 10
checkbox input "true"
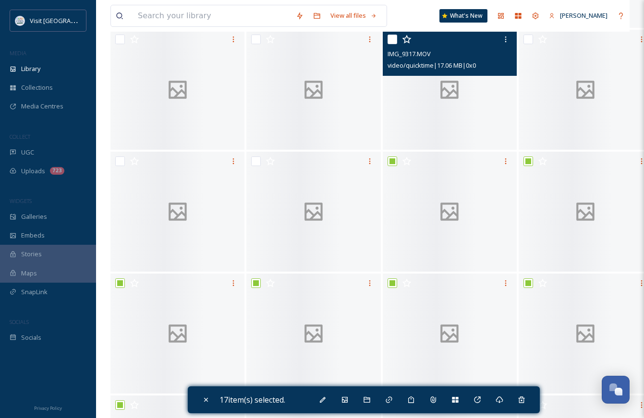
scroll to position [572, 0]
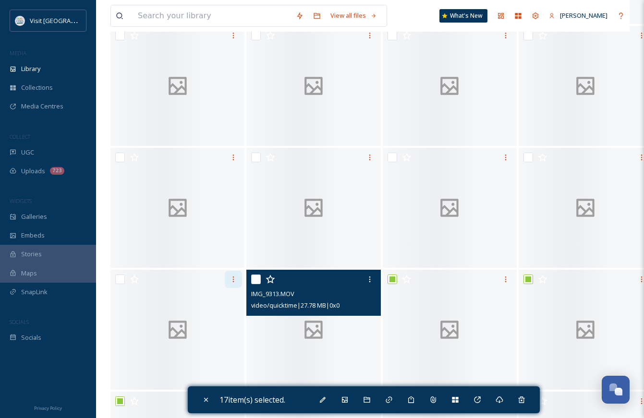
click at [255, 284] on input "checkbox" at bounding box center [256, 280] width 10 height 10
checkbox input "true"
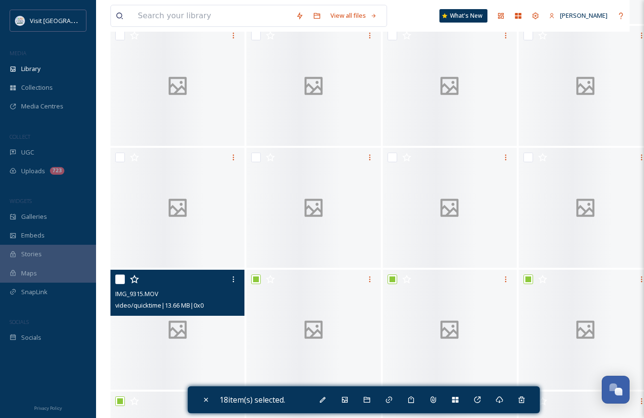
click at [119, 284] on input "checkbox" at bounding box center [120, 280] width 10 height 10
checkbox input "true"
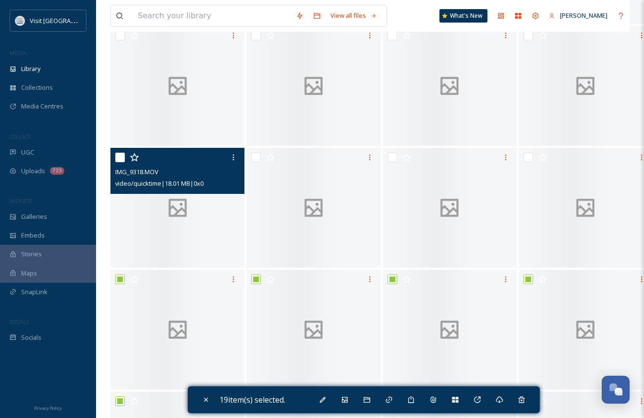
click at [119, 162] on input "checkbox" at bounding box center [120, 158] width 10 height 10
checkbox input "true"
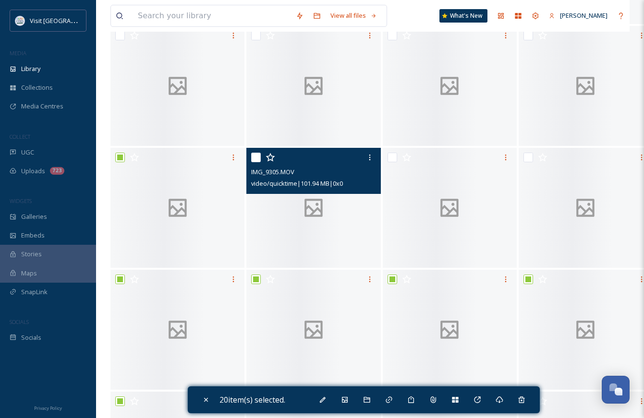
click at [257, 162] on input "checkbox" at bounding box center [256, 158] width 10 height 10
checkbox input "true"
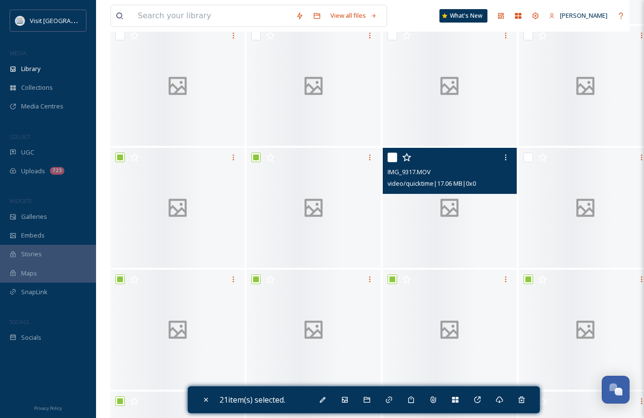
drag, startPoint x: 388, startPoint y: 167, endPoint x: 407, endPoint y: 166, distance: 19.2
click at [396, 162] on input "checkbox" at bounding box center [393, 158] width 10 height 10
checkbox input "true"
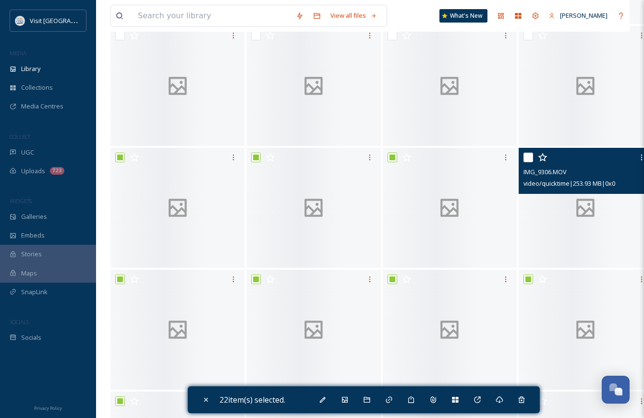
click at [524, 162] on input "checkbox" at bounding box center [528, 158] width 10 height 10
checkbox input "true"
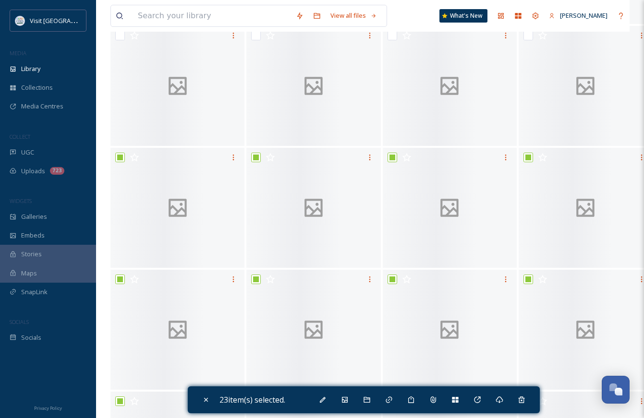
scroll to position [380, 0]
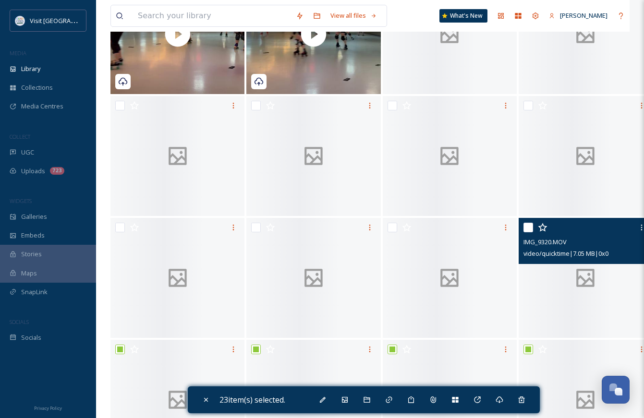
drag, startPoint x: 528, startPoint y: 233, endPoint x: 399, endPoint y: 231, distance: 129.2
click at [525, 232] on input "checkbox" at bounding box center [528, 228] width 10 height 10
checkbox input "true"
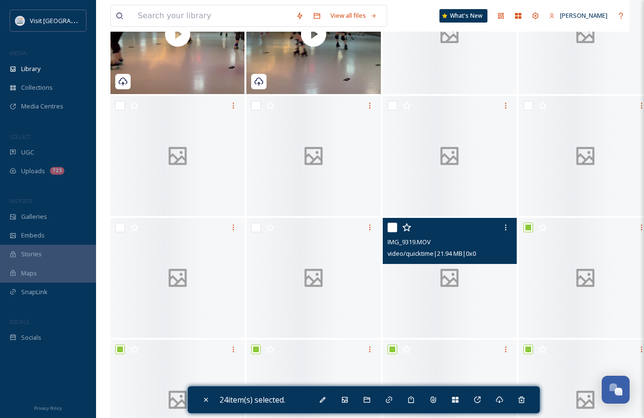
drag, startPoint x: 391, startPoint y: 234, endPoint x: 314, endPoint y: 236, distance: 77.3
click at [388, 232] on input "checkbox" at bounding box center [393, 228] width 10 height 10
checkbox input "true"
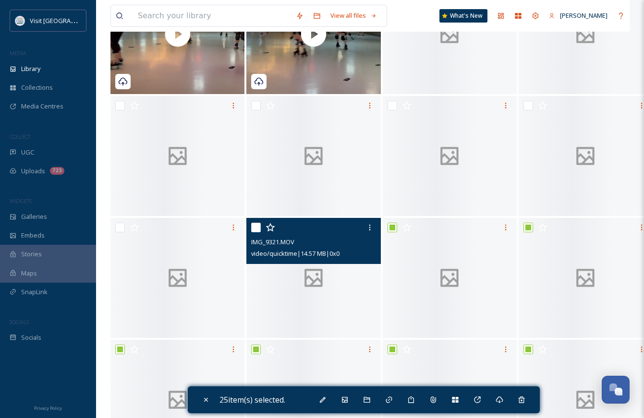
drag, startPoint x: 260, startPoint y: 232, endPoint x: 274, endPoint y: 232, distance: 14.4
click at [259, 232] on input "checkbox" at bounding box center [256, 228] width 10 height 10
checkbox input "true"
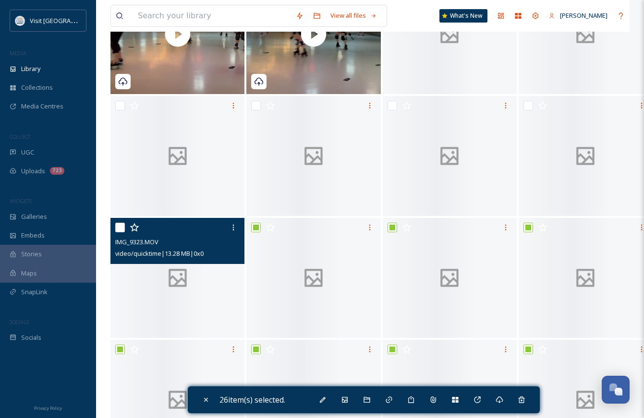
click at [117, 232] on input "checkbox" at bounding box center [120, 228] width 10 height 10
checkbox input "true"
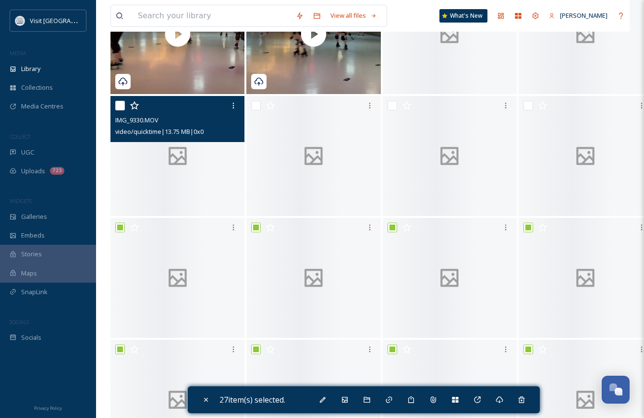
click at [120, 109] on input "checkbox" at bounding box center [120, 106] width 10 height 10
checkbox input "true"
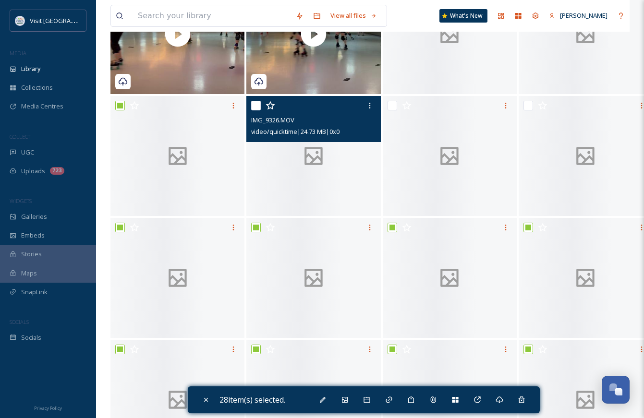
click at [255, 110] on input "checkbox" at bounding box center [256, 106] width 10 height 10
checkbox input "true"
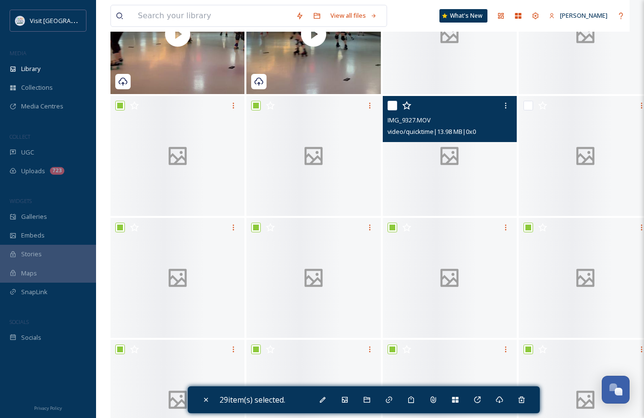
click at [394, 110] on input "checkbox" at bounding box center [393, 106] width 10 height 10
checkbox input "true"
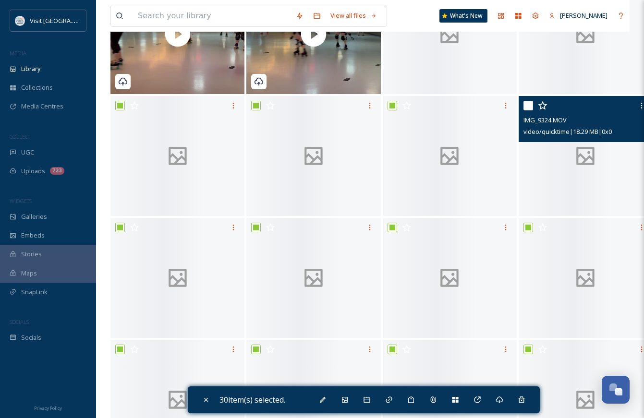
click at [526, 110] on input "checkbox" at bounding box center [528, 106] width 10 height 10
checkbox input "true"
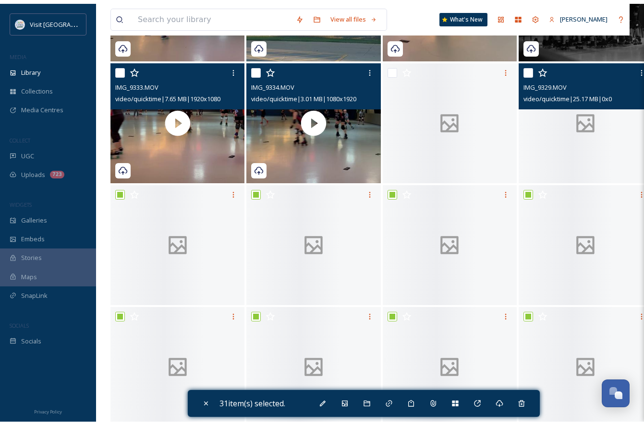
scroll to position [140, 0]
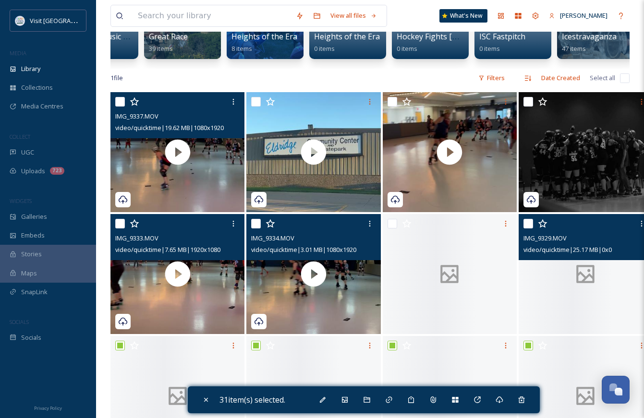
click at [526, 229] on input "checkbox" at bounding box center [528, 224] width 10 height 10
checkbox input "true"
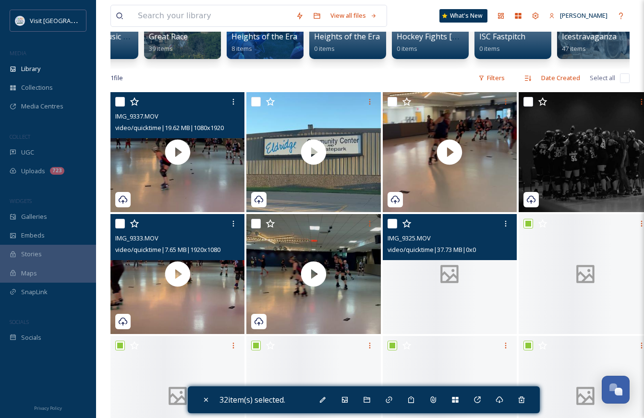
click at [390, 229] on input "checkbox" at bounding box center [393, 224] width 10 height 10
checkbox input "true"
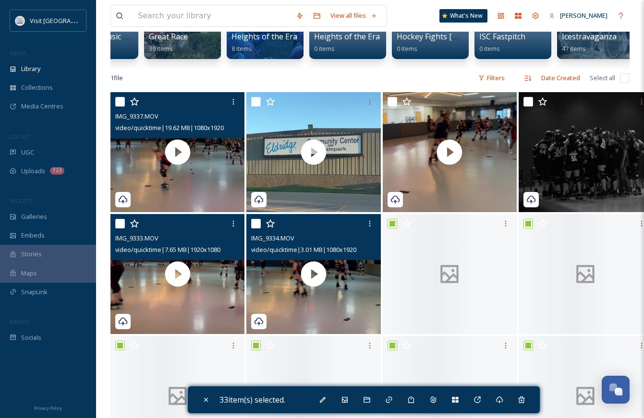
click at [258, 229] on input "checkbox" at bounding box center [256, 224] width 10 height 10
checkbox input "true"
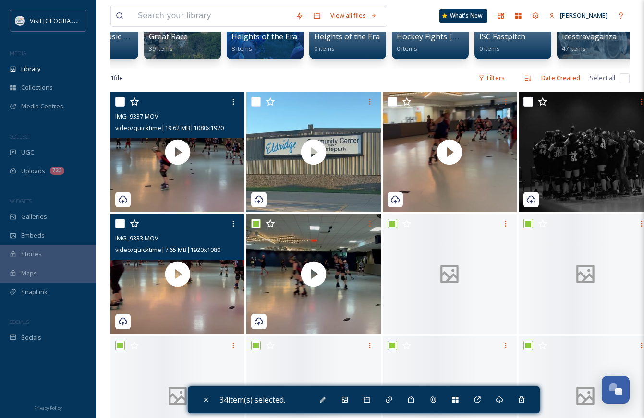
click at [122, 229] on input "checkbox" at bounding box center [120, 224] width 10 height 10
checkbox input "true"
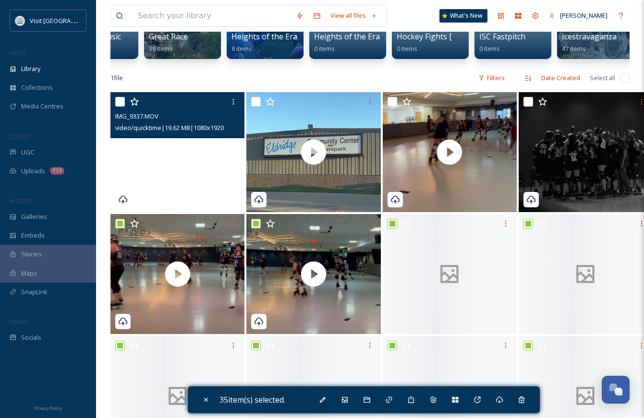
click at [122, 107] on input "checkbox" at bounding box center [120, 102] width 10 height 10
checkbox input "true"
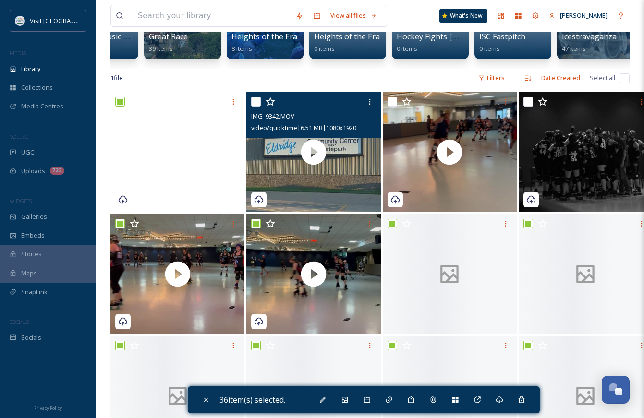
click at [254, 103] on div at bounding box center [314, 101] width 127 height 17
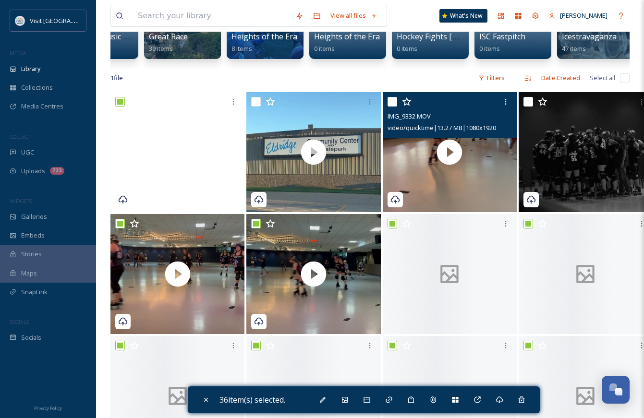
click at [392, 104] on div at bounding box center [451, 101] width 127 height 17
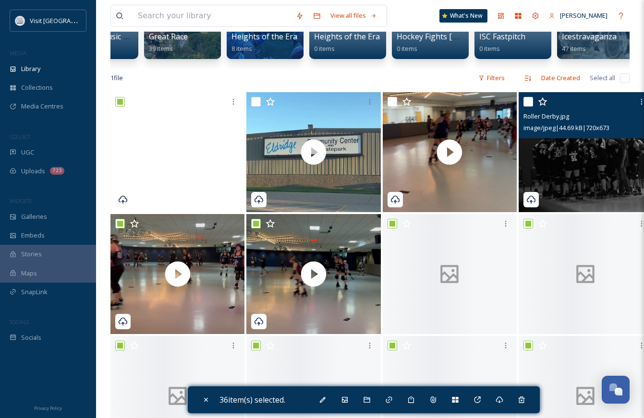
click at [529, 107] on input "checkbox" at bounding box center [528, 102] width 10 height 10
checkbox input "true"
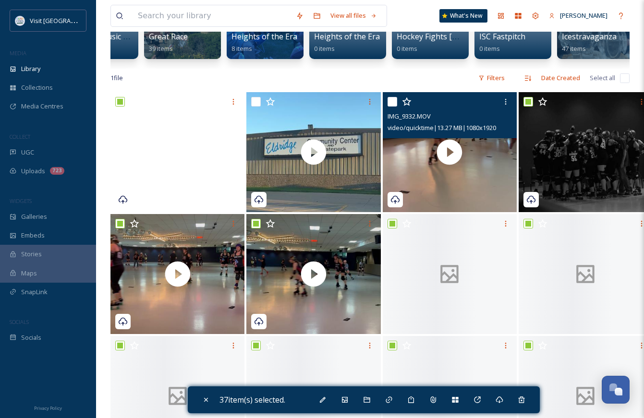
click at [391, 107] on input "checkbox" at bounding box center [393, 102] width 10 height 10
checkbox input "true"
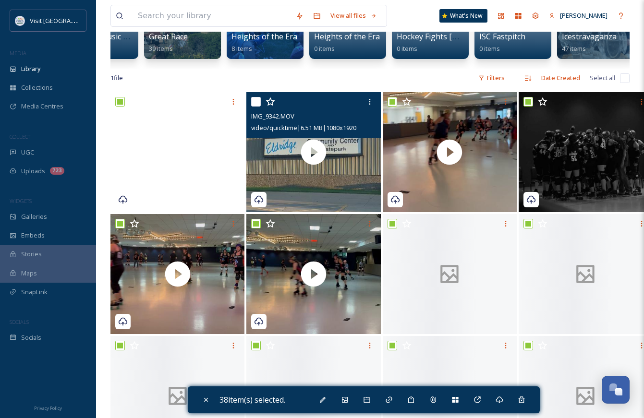
click at [257, 107] on input "checkbox" at bounding box center [256, 102] width 10 height 10
checkbox input "true"
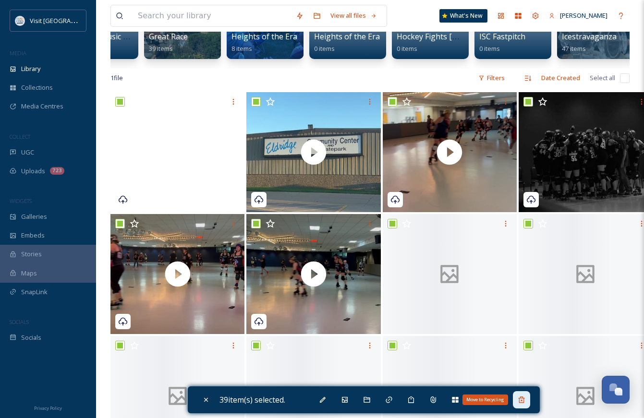
click at [528, 399] on div "Move to Recycling" at bounding box center [521, 399] width 17 height 17
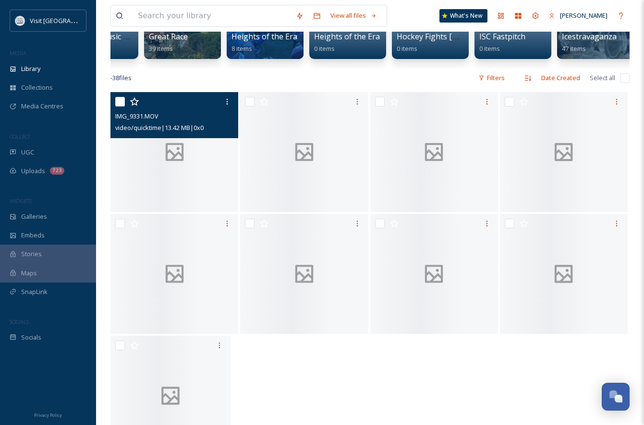
click at [186, 183] on div at bounding box center [174, 152] width 128 height 120
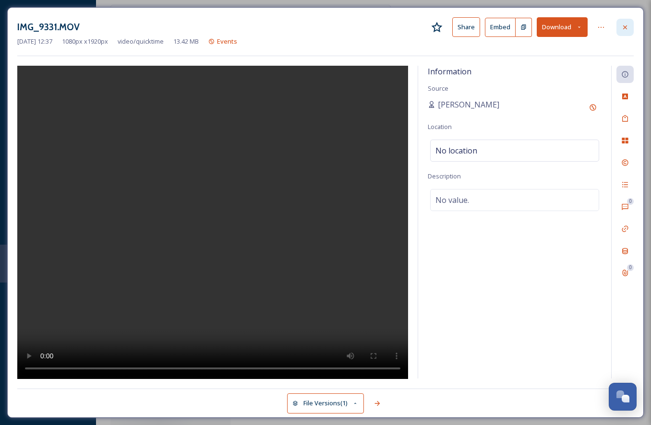
click at [627, 24] on icon at bounding box center [625, 28] width 8 height 8
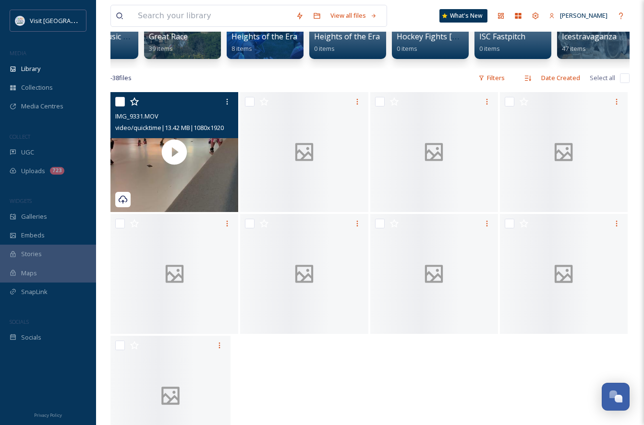
drag, startPoint x: 119, startPoint y: 108, endPoint x: 138, endPoint y: 108, distance: 19.2
click at [124, 107] on input "checkbox" at bounding box center [120, 102] width 10 height 10
checkbox input "true"
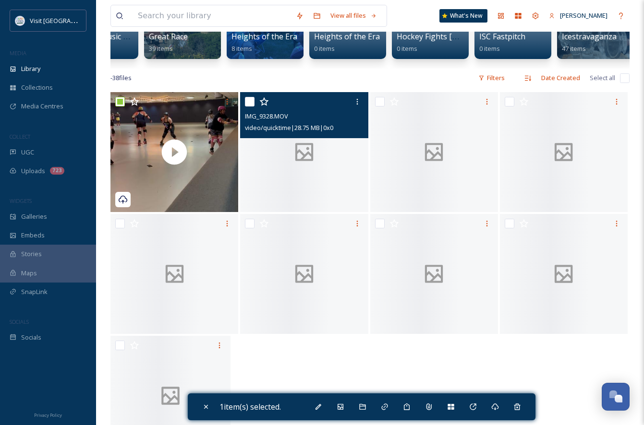
click at [248, 107] on input "checkbox" at bounding box center [250, 102] width 10 height 10
checkbox input "true"
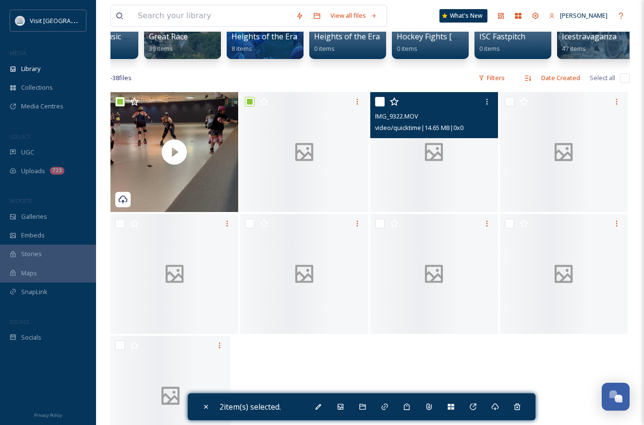
click at [381, 107] on input "checkbox" at bounding box center [380, 102] width 10 height 10
checkbox input "true"
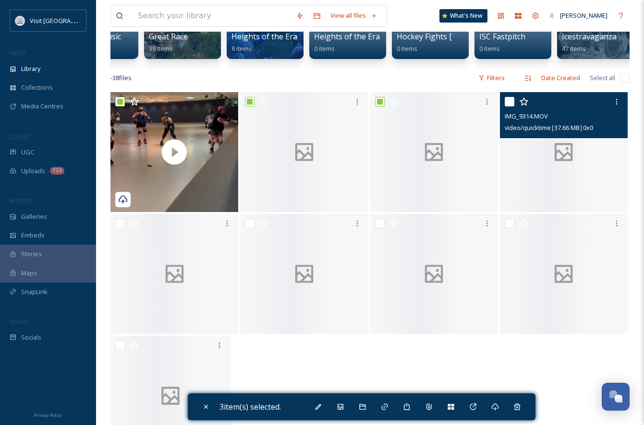
click at [509, 107] on input "checkbox" at bounding box center [510, 102] width 10 height 10
checkbox input "true"
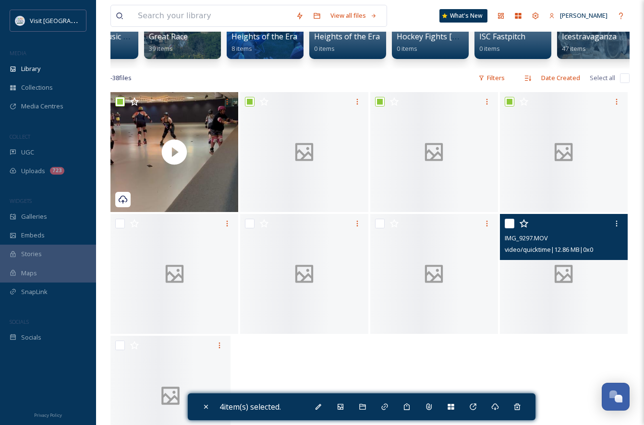
drag, startPoint x: 513, startPoint y: 230, endPoint x: 409, endPoint y: 236, distance: 103.9
click at [507, 229] on input "checkbox" at bounding box center [510, 224] width 10 height 10
checkbox input "true"
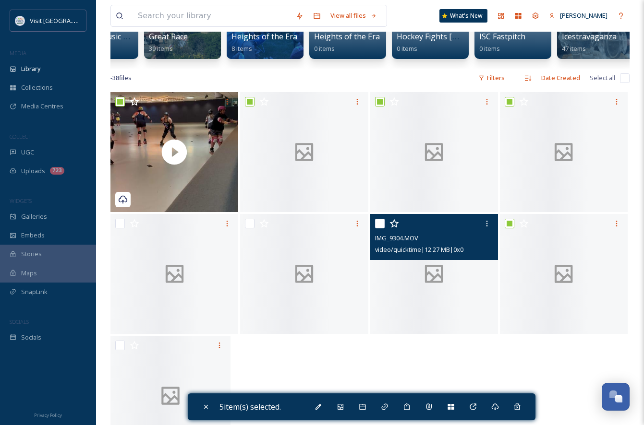
drag, startPoint x: 380, startPoint y: 230, endPoint x: 325, endPoint y: 233, distance: 55.4
click at [377, 229] on input "checkbox" at bounding box center [380, 224] width 10 height 10
checkbox input "true"
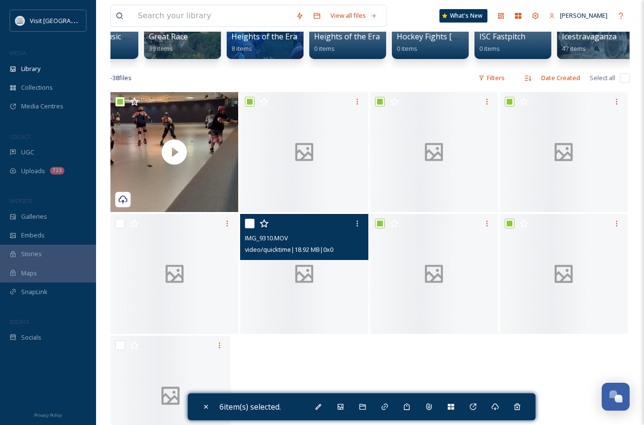
drag, startPoint x: 252, startPoint y: 231, endPoint x: 187, endPoint y: 231, distance: 64.8
click at [247, 229] on input "checkbox" at bounding box center [250, 224] width 10 height 10
checkbox input "true"
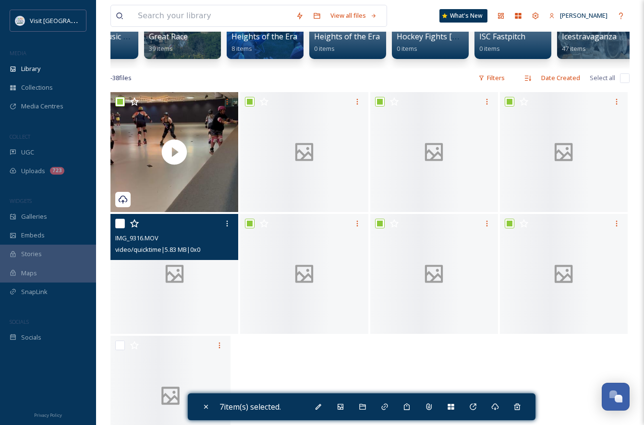
drag, startPoint x: 121, startPoint y: 231, endPoint x: 122, endPoint y: 303, distance: 72.5
click at [121, 229] on input "checkbox" at bounding box center [120, 224] width 10 height 10
checkbox input "true"
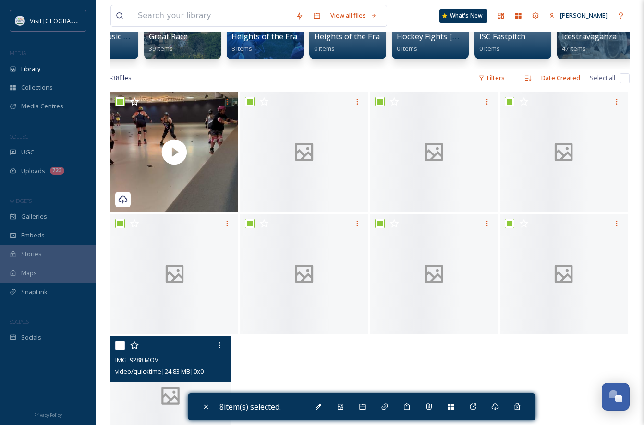
click at [122, 351] on input "checkbox" at bounding box center [120, 346] width 10 height 10
checkbox input "true"
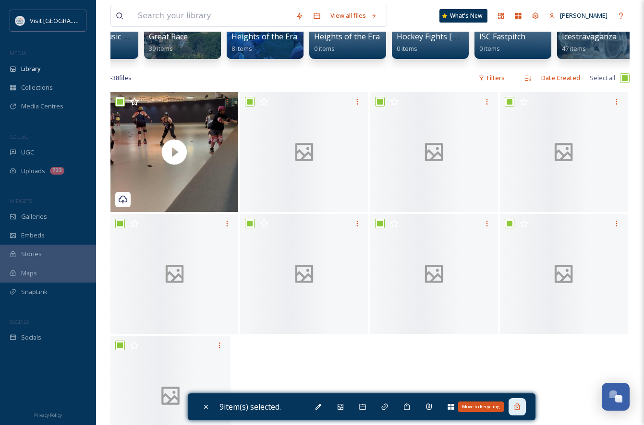
click at [521, 408] on icon at bounding box center [517, 407] width 8 height 8
checkbox input "false"
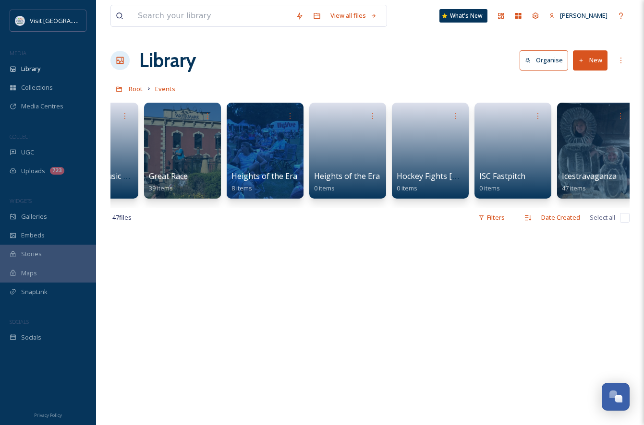
click at [596, 58] on button "New" at bounding box center [590, 60] width 35 height 20
click at [581, 81] on span "File Upload" at bounding box center [586, 82] width 32 height 9
click at [414, 77] on div "View all files What's New [PERSON_NAME] Library Organise New Root Events Your S…" at bounding box center [370, 328] width 548 height 657
click at [597, 62] on button "New" at bounding box center [590, 60] width 35 height 20
click at [586, 121] on span "Folder" at bounding box center [579, 120] width 18 height 9
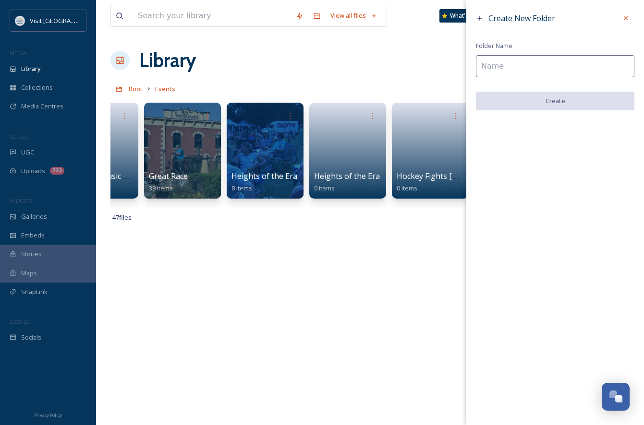
click at [503, 71] on input at bounding box center [555, 66] width 158 height 22
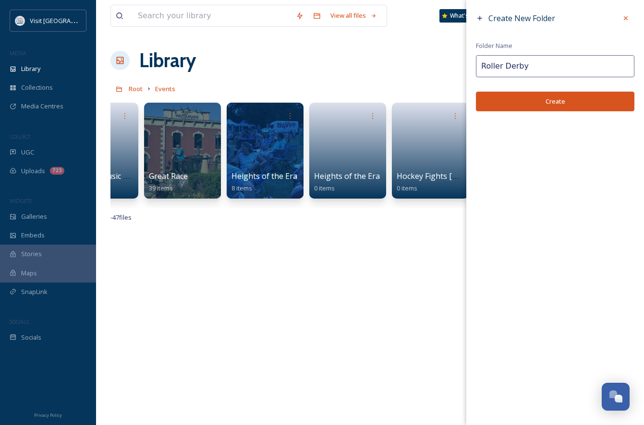
type input "Roller Derby"
click at [553, 101] on button "Create" at bounding box center [555, 102] width 158 height 20
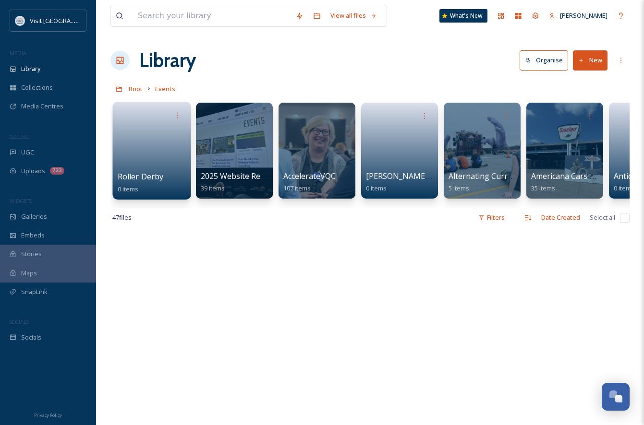
click at [141, 133] on link at bounding box center [152, 147] width 69 height 47
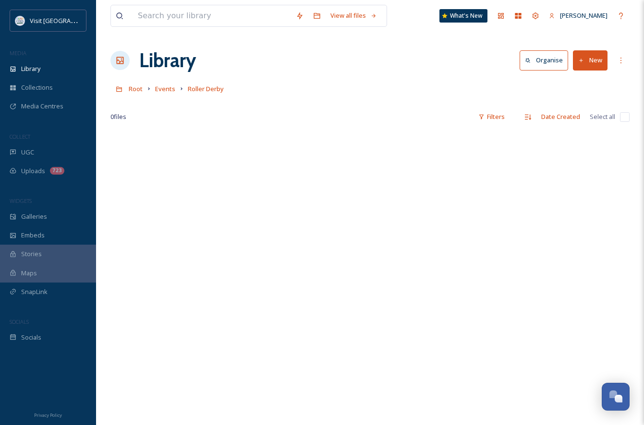
click at [591, 63] on button "New" at bounding box center [590, 60] width 35 height 20
click at [573, 81] on span "File Upload" at bounding box center [586, 82] width 32 height 9
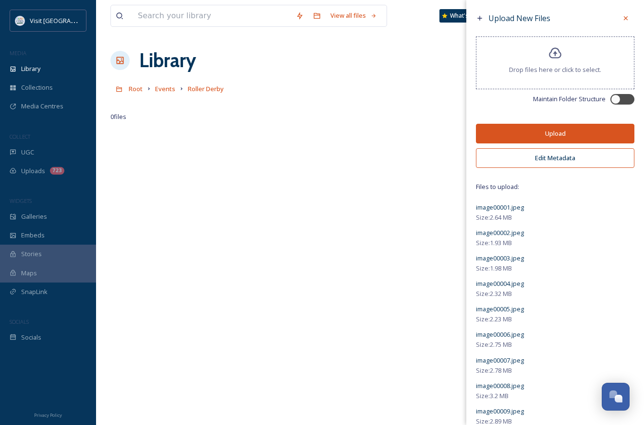
click at [551, 132] on button "Upload" at bounding box center [555, 134] width 158 height 20
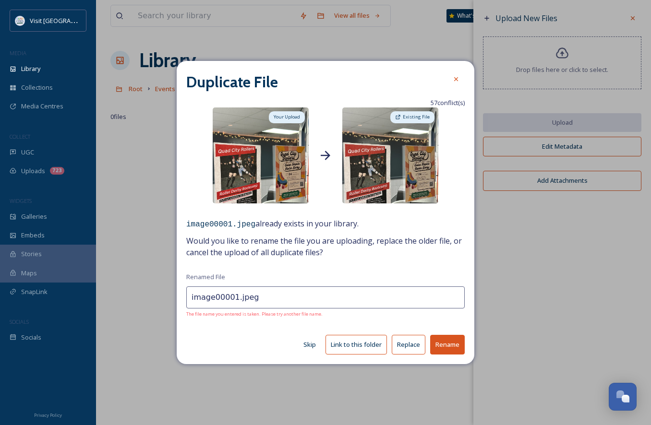
click at [314, 344] on button "Skip" at bounding box center [310, 345] width 22 height 19
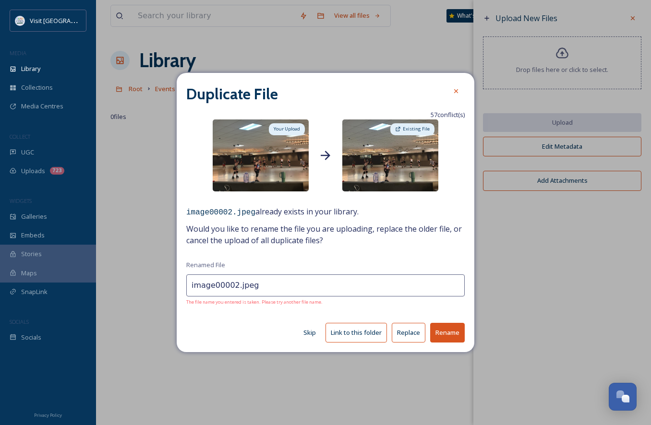
click at [306, 337] on button "Skip" at bounding box center [310, 333] width 22 height 19
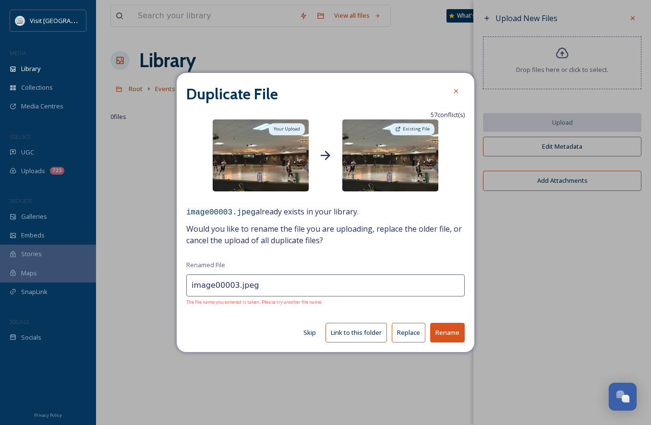
click at [315, 332] on button "Skip" at bounding box center [310, 333] width 22 height 19
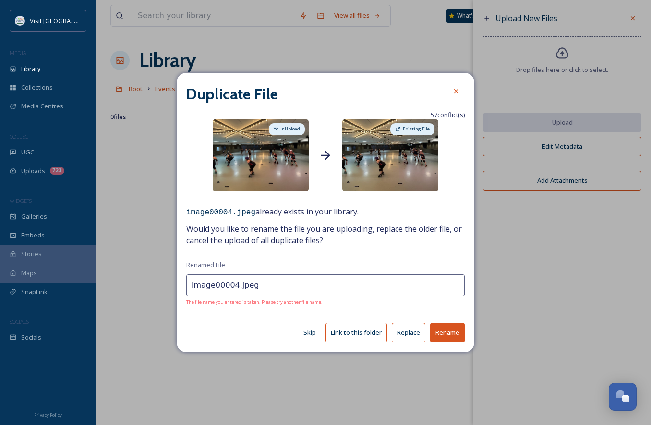
click at [298, 333] on div "Skip Link to this folder Replace Rename" at bounding box center [325, 333] width 279 height 20
click at [303, 333] on button "Skip" at bounding box center [310, 333] width 22 height 19
type input "image00005.jpeg"
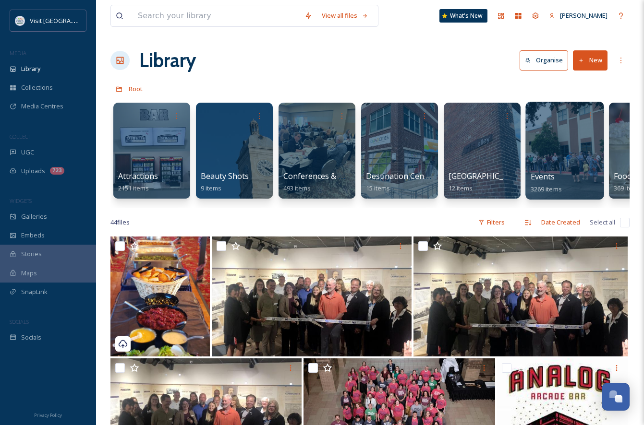
click at [554, 158] on div at bounding box center [564, 151] width 78 height 98
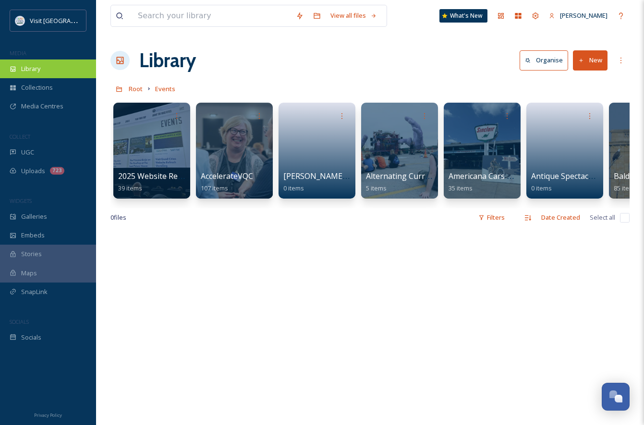
click at [20, 64] on div "Library" at bounding box center [48, 69] width 96 height 19
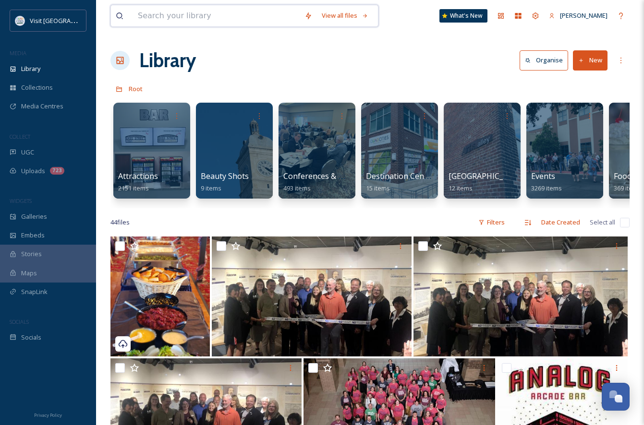
click at [172, 14] on input at bounding box center [216, 15] width 167 height 21
type input "tpc deere run"
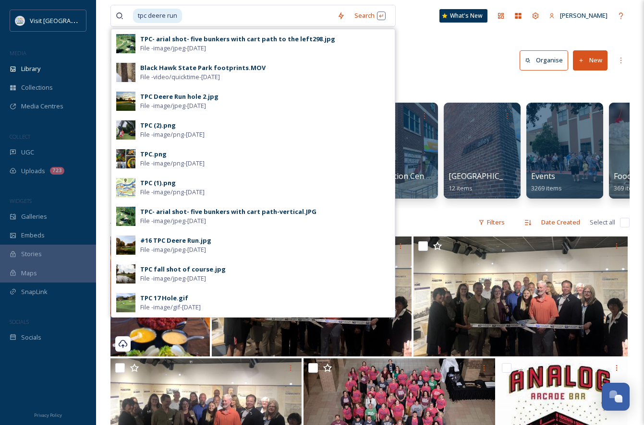
click at [217, 43] on div "TPC- arial shot- five bunkers with cart path to the left298.jpg" at bounding box center [237, 39] width 195 height 9
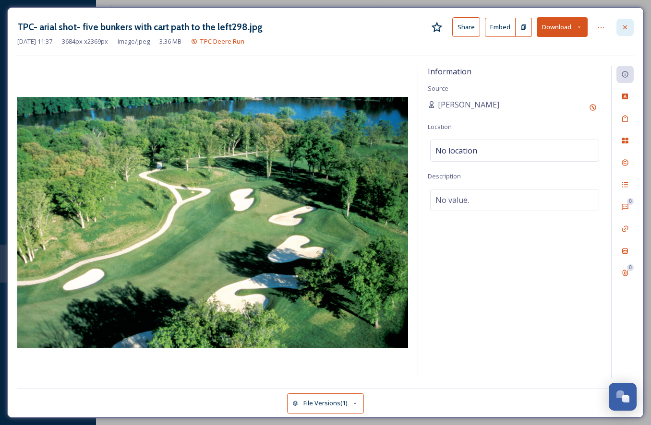
click at [620, 28] on div at bounding box center [625, 27] width 17 height 17
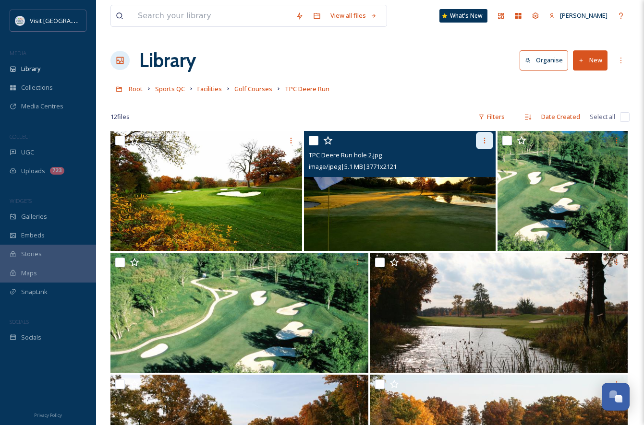
click at [486, 136] on div at bounding box center [484, 140] width 17 height 17
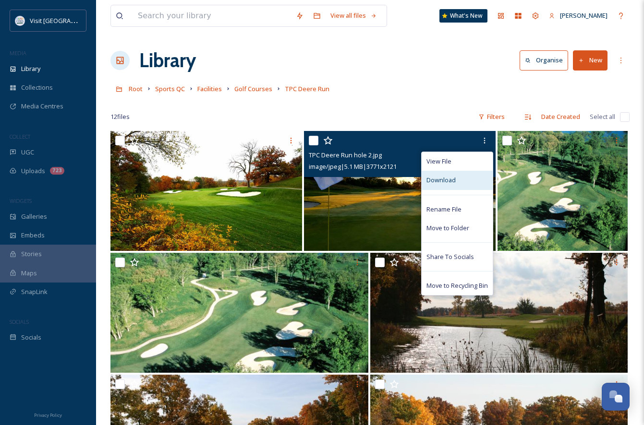
click at [438, 184] on span "Download" at bounding box center [440, 180] width 29 height 9
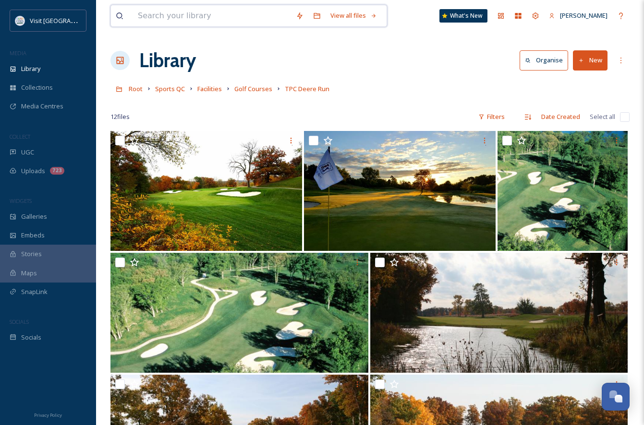
click at [168, 12] on input at bounding box center [212, 15] width 158 height 21
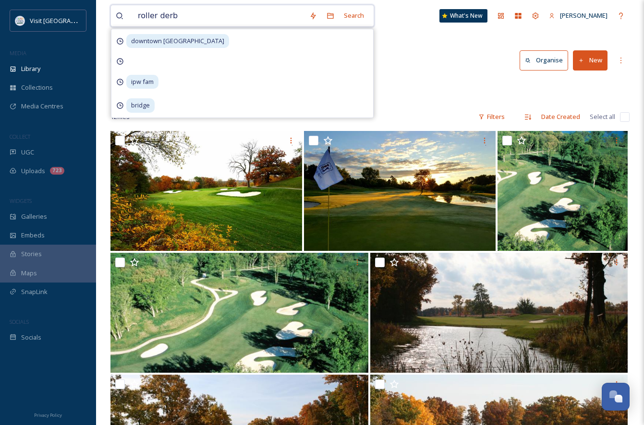
type input "roller derby"
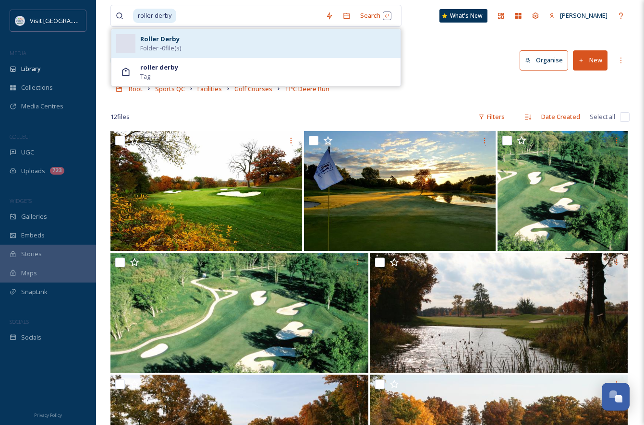
click at [176, 39] on strong "Roller Derby" at bounding box center [159, 39] width 39 height 9
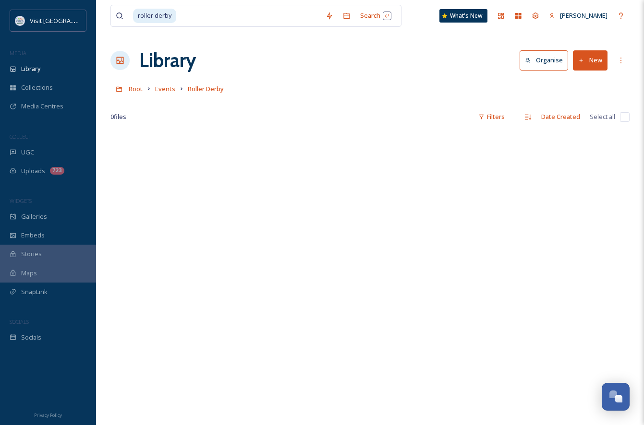
click at [600, 53] on button "New" at bounding box center [590, 60] width 35 height 20
click at [581, 82] on span "File Upload" at bounding box center [586, 82] width 32 height 9
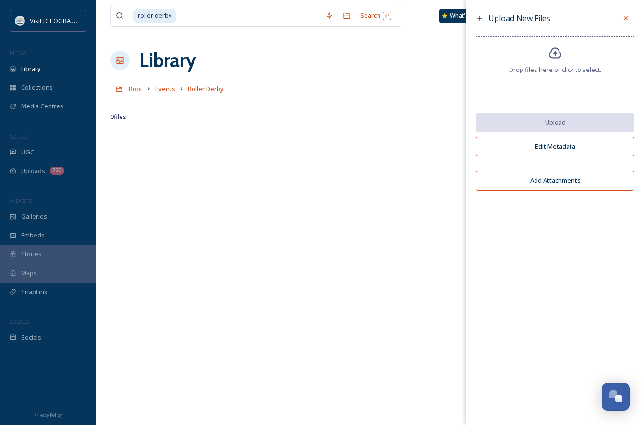
click at [573, 58] on div "Drop files here or click to select." at bounding box center [555, 62] width 158 height 53
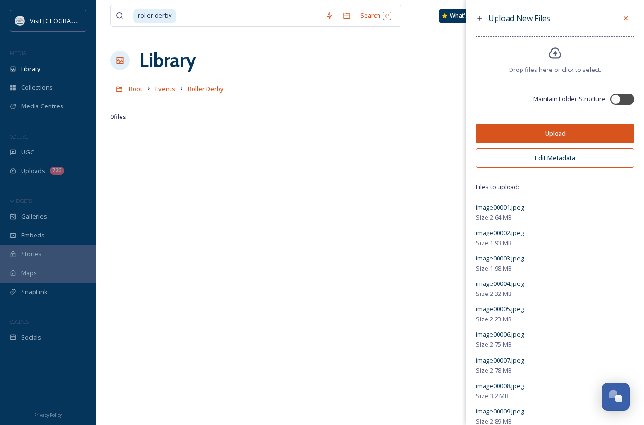
click at [563, 135] on button "Upload" at bounding box center [555, 134] width 158 height 20
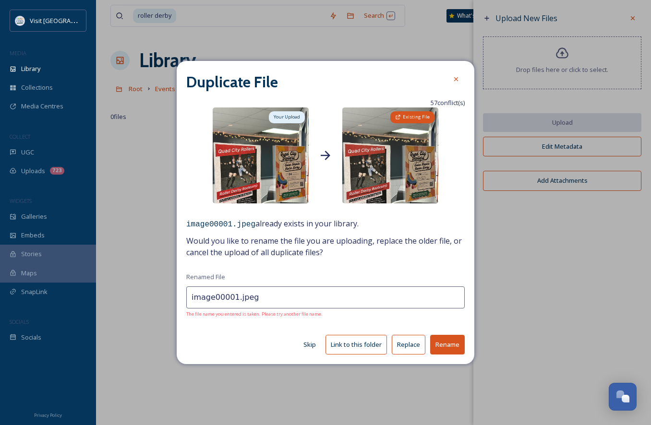
click at [425, 117] on span "Existing File" at bounding box center [416, 117] width 27 height 7
click at [314, 347] on button "Skip" at bounding box center [310, 345] width 22 height 19
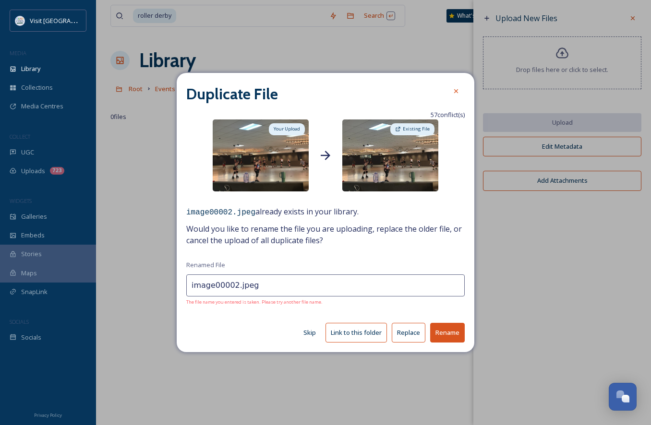
click at [309, 331] on button "Skip" at bounding box center [310, 333] width 22 height 19
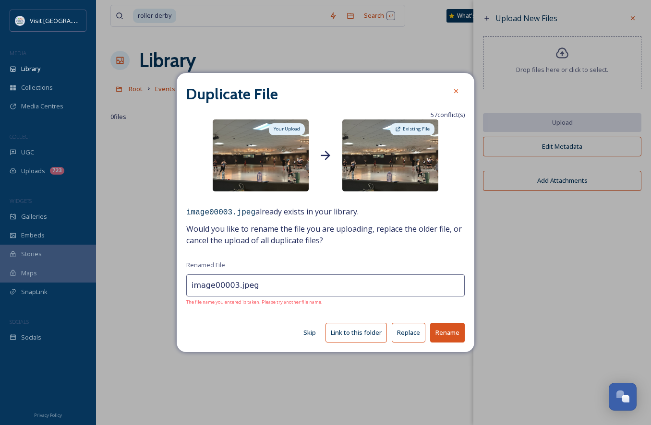
click at [309, 331] on button "Skip" at bounding box center [310, 333] width 22 height 19
type input "image00004.jpeg"
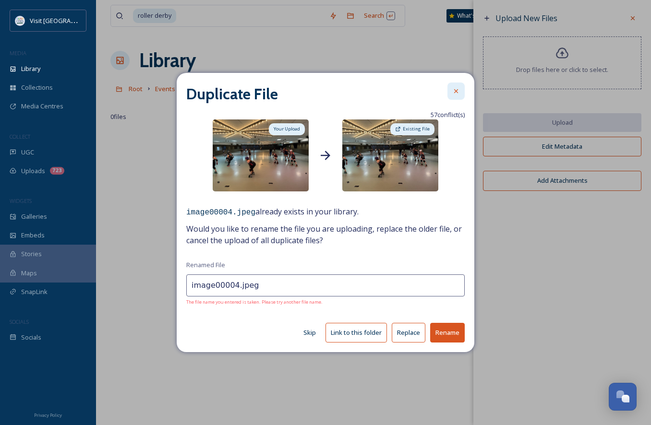
click at [450, 91] on div at bounding box center [456, 91] width 17 height 17
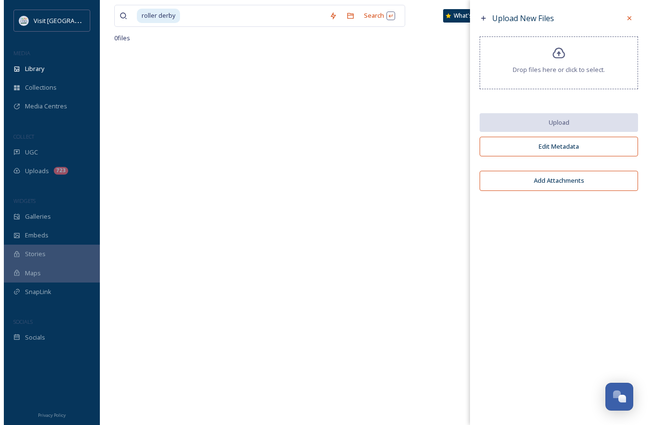
scroll to position [131, 0]
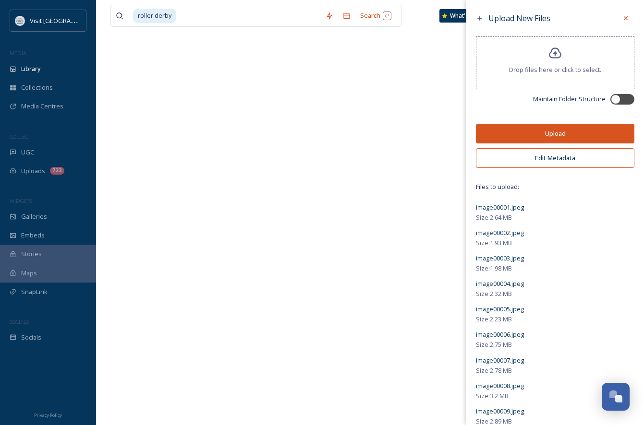
click at [561, 137] on button "Upload" at bounding box center [555, 134] width 158 height 20
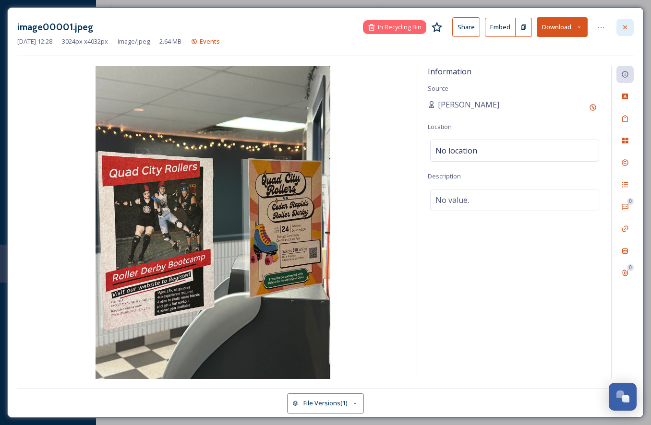
click at [624, 24] on icon at bounding box center [625, 28] width 8 height 8
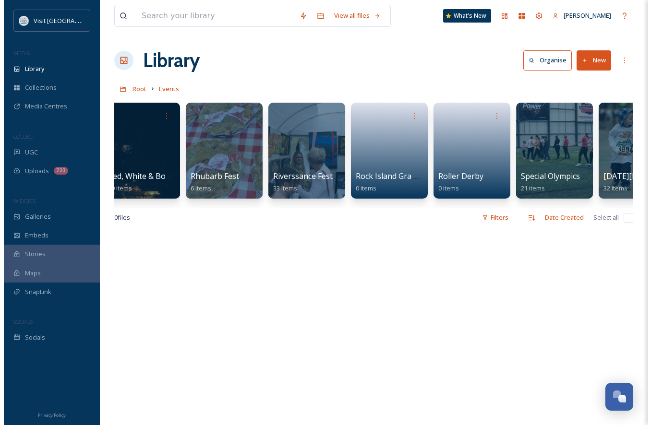
scroll to position [0, 3625]
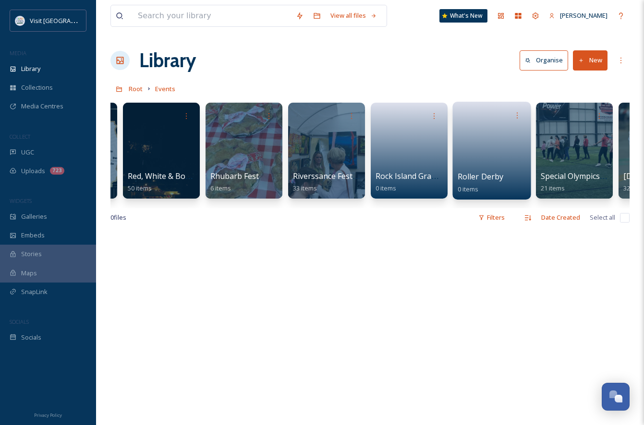
click at [478, 131] on link at bounding box center [492, 147] width 69 height 47
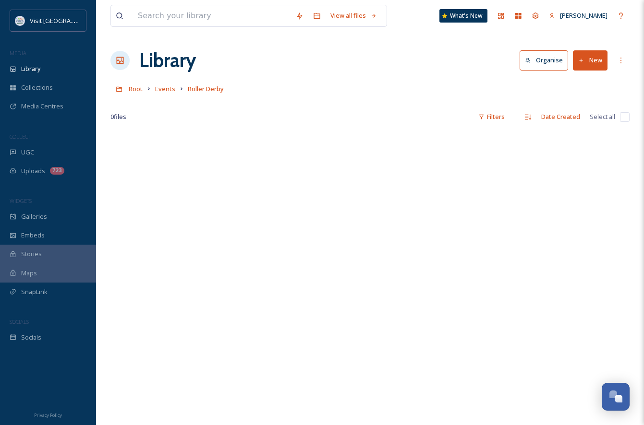
click at [597, 61] on button "New" at bounding box center [590, 60] width 35 height 20
click at [574, 86] on span "File Upload" at bounding box center [586, 82] width 32 height 9
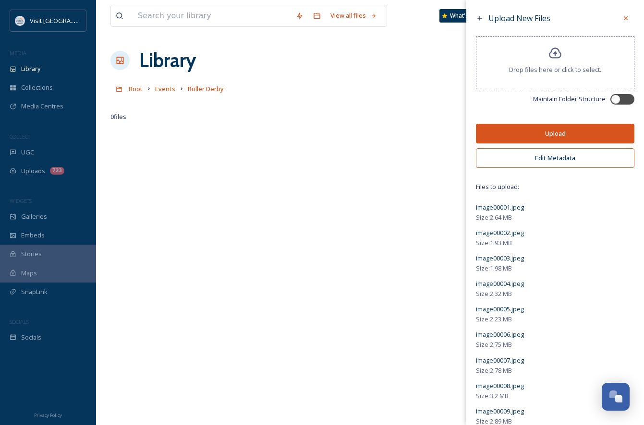
click at [576, 133] on button "Upload" at bounding box center [555, 134] width 158 height 20
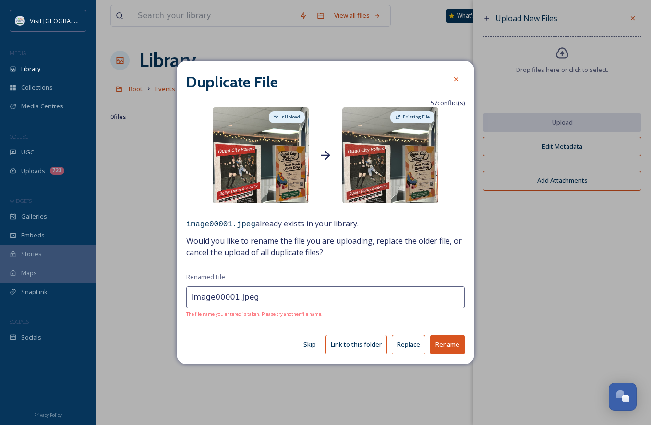
click at [410, 344] on button "Replace" at bounding box center [409, 345] width 34 height 20
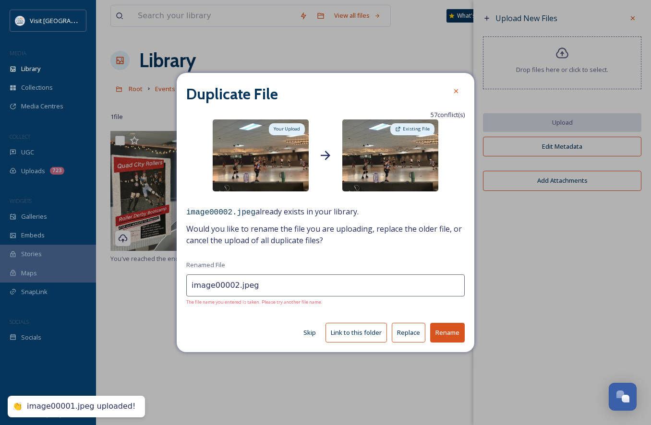
click at [395, 329] on button "Replace" at bounding box center [409, 333] width 34 height 20
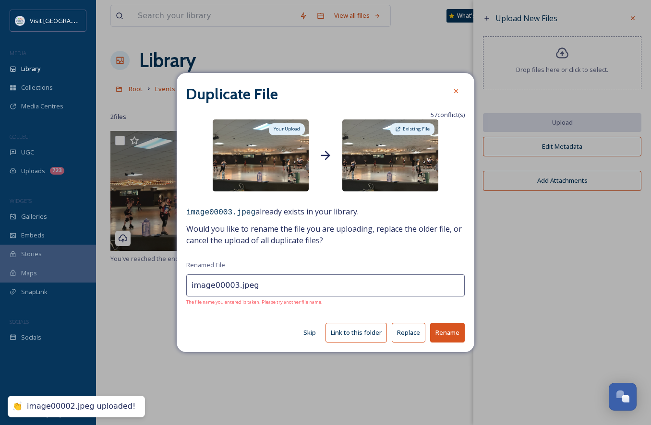
click at [409, 331] on button "Replace" at bounding box center [409, 333] width 34 height 20
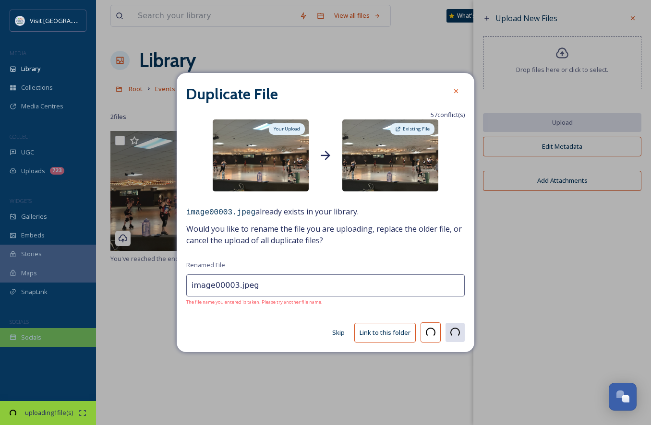
type input "image00004.jpeg"
